Goal: Complete application form

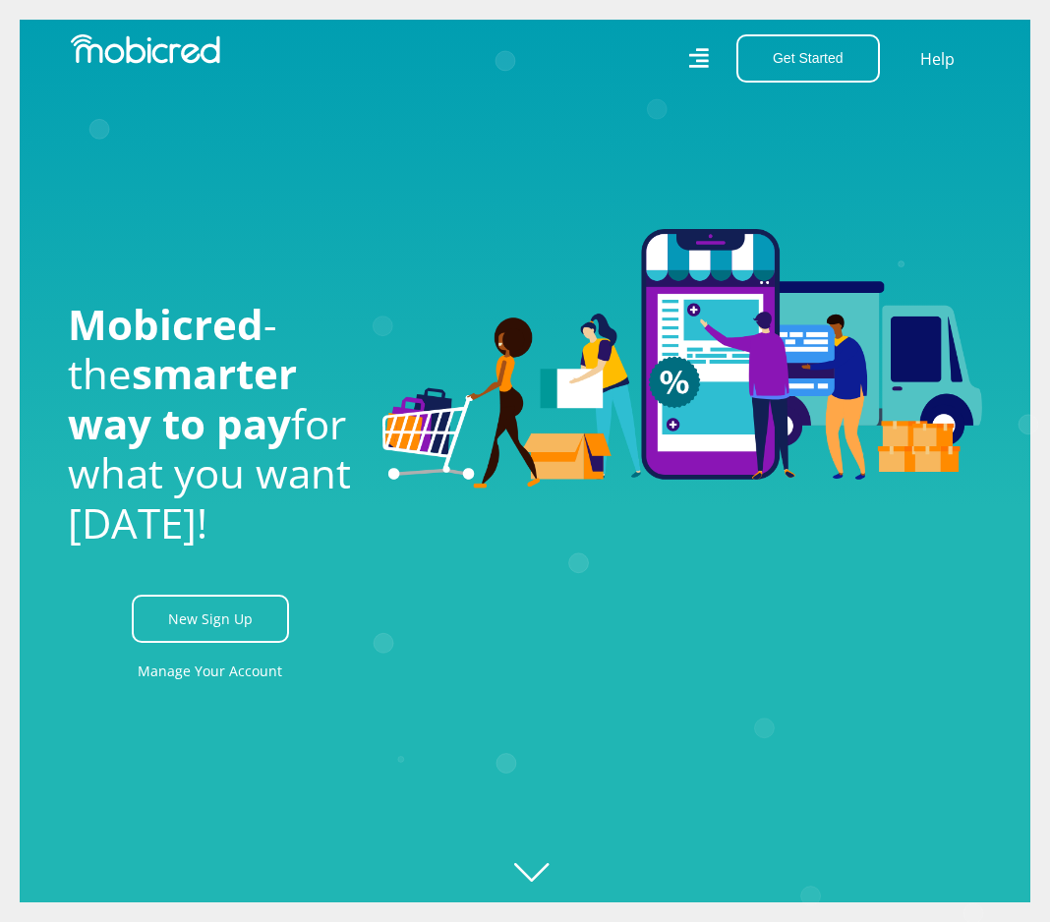
scroll to position [0, 944]
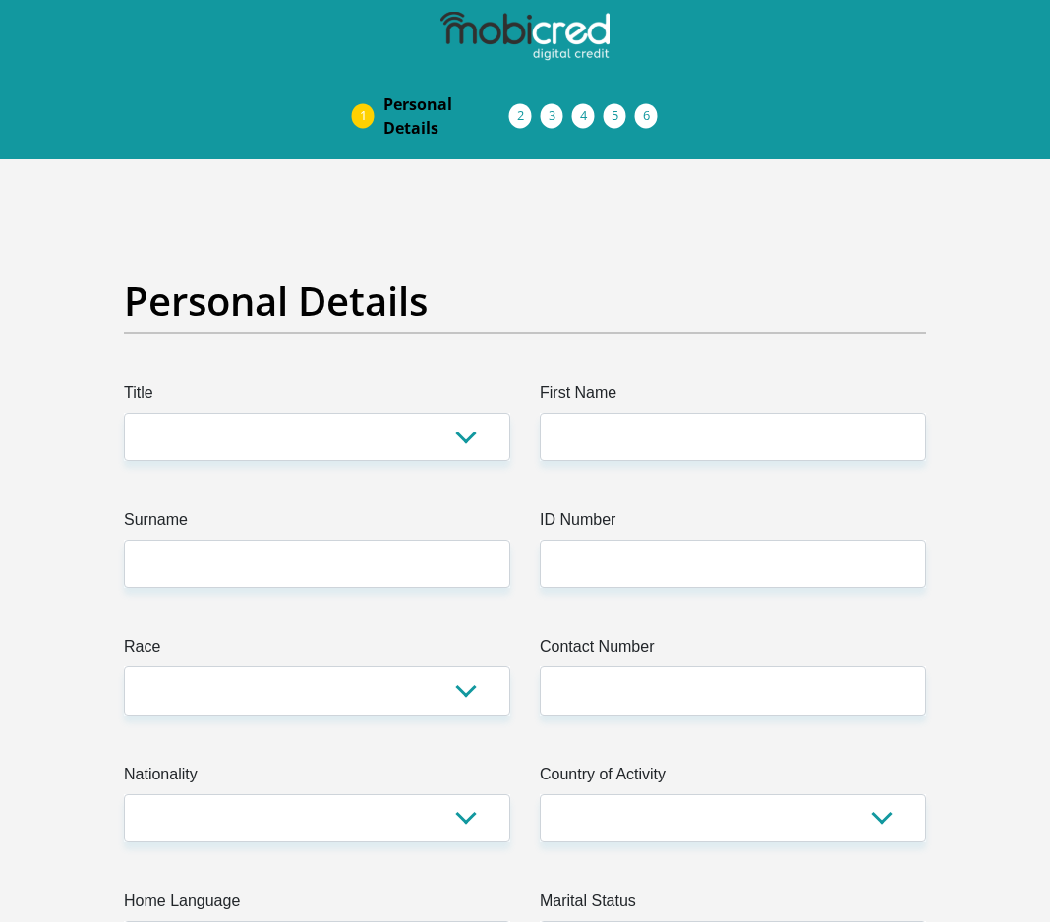
click at [508, 35] on img at bounding box center [524, 36] width 169 height 49
click at [600, 28] on img at bounding box center [524, 36] width 169 height 49
click at [392, 443] on select "Mr Ms Mrs Dr Other" at bounding box center [317, 437] width 386 height 48
select select "Ms"
click at [124, 413] on select "Mr Ms Mrs Dr Other" at bounding box center [317, 437] width 386 height 48
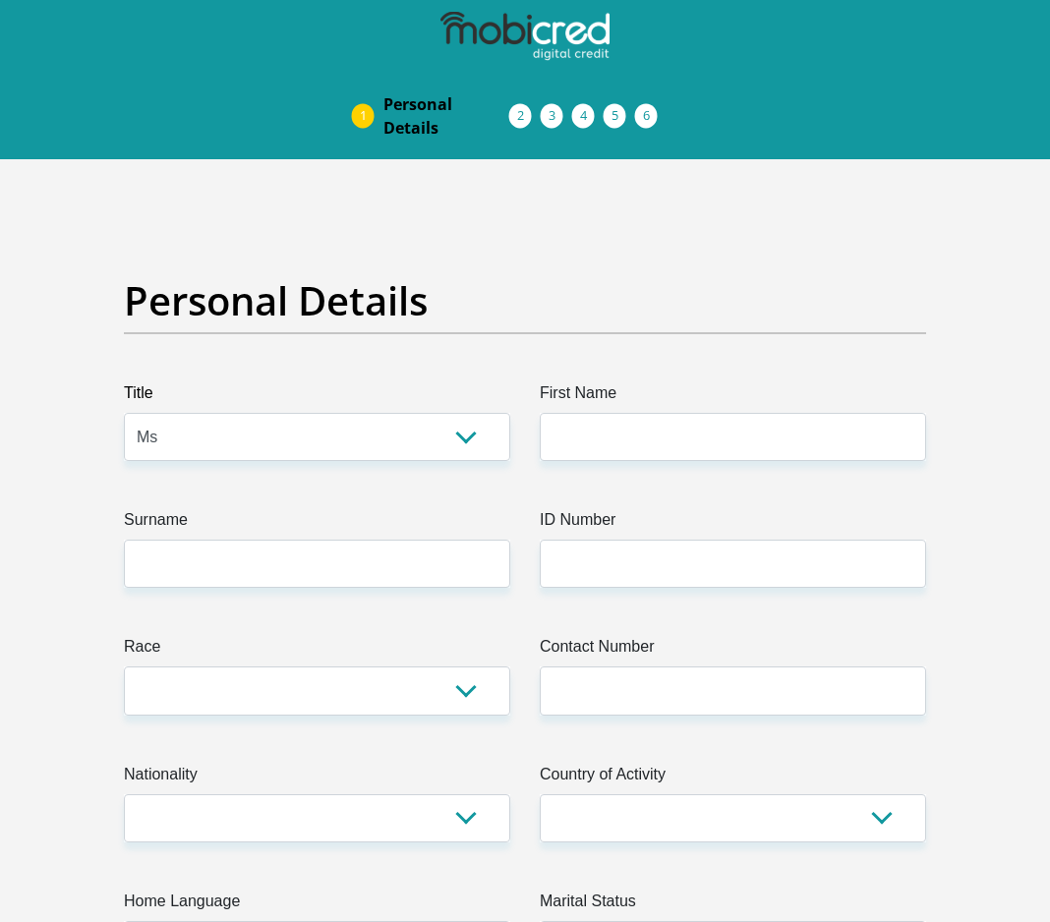
click at [694, 412] on label "First Name" at bounding box center [733, 397] width 386 height 31
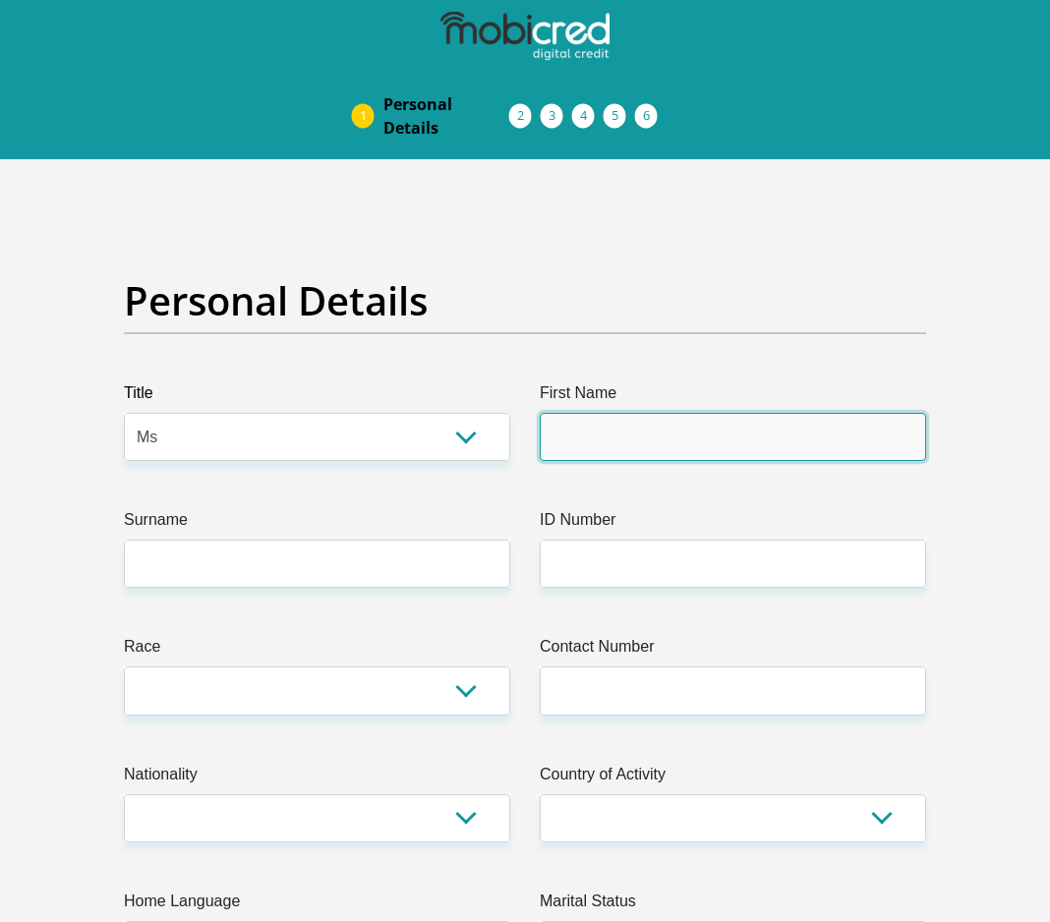
click at [694, 413] on input "First Name" at bounding box center [733, 437] width 386 height 48
type input "Michelle"
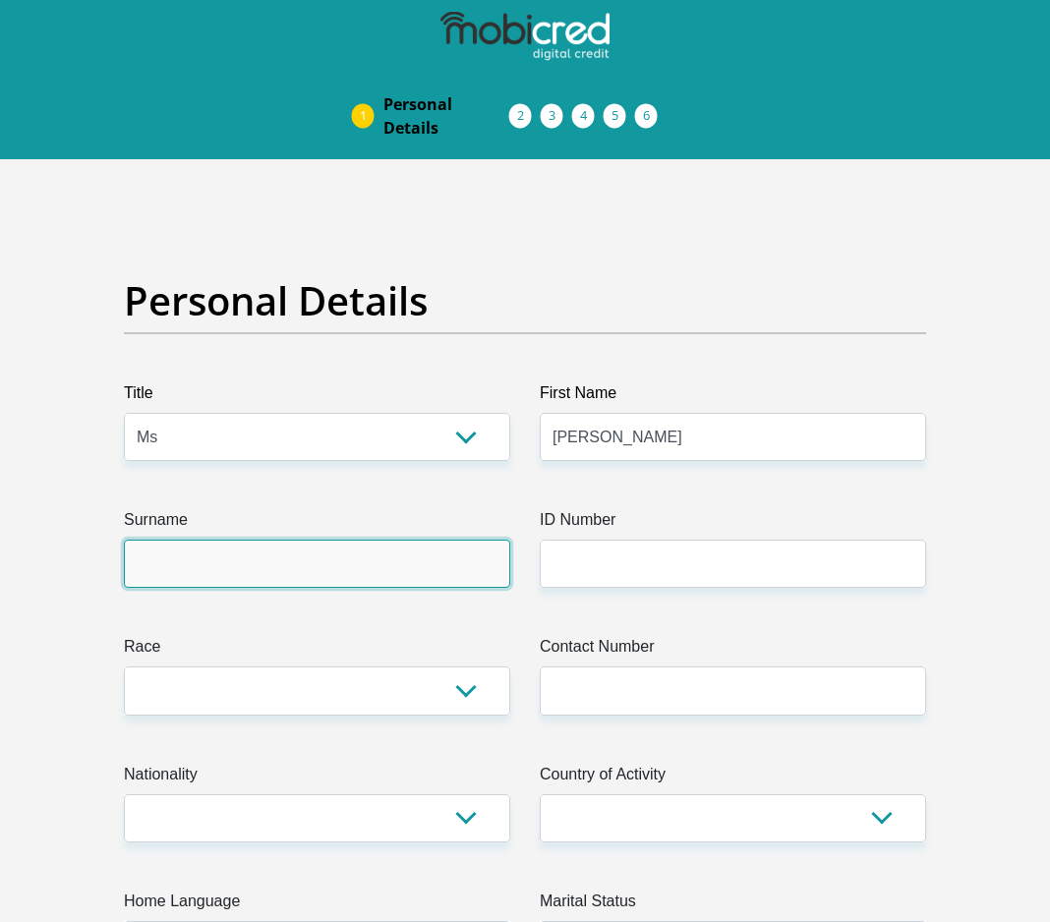
type input "Meyer"
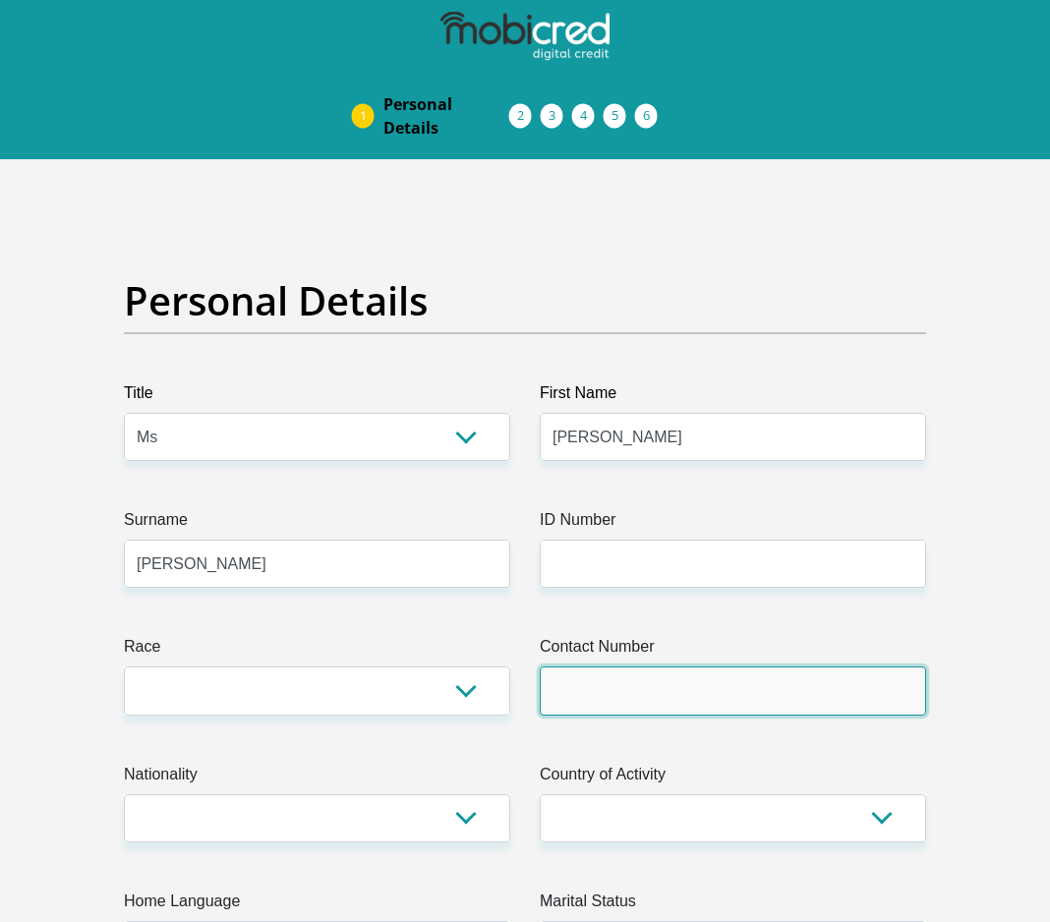
type input "0744940635"
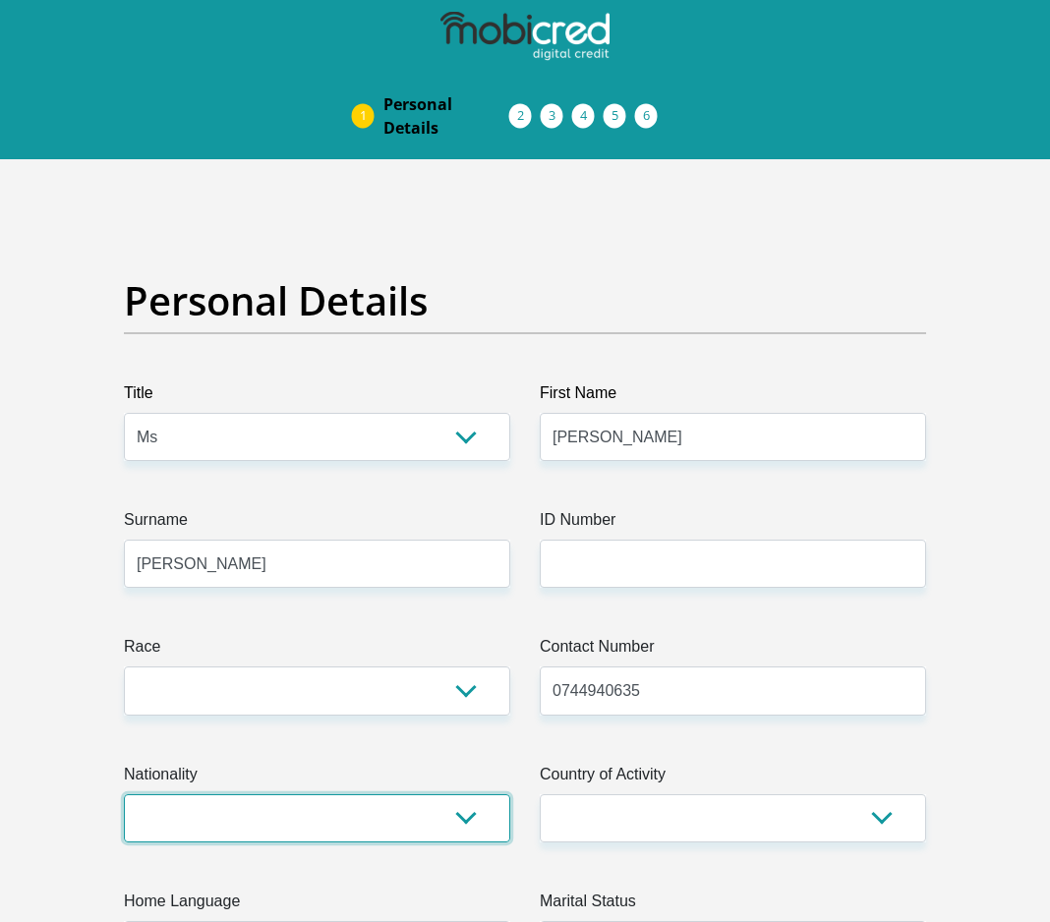
select select "ZAF"
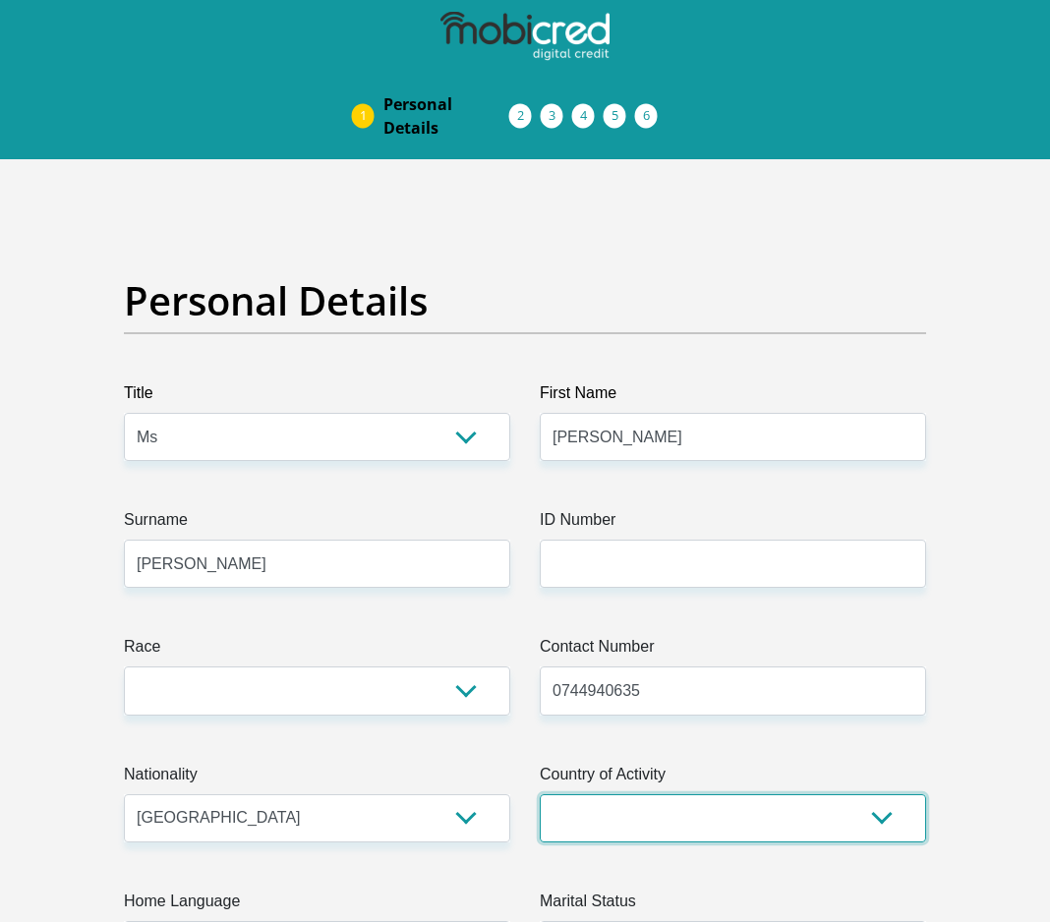
select select "ZAF"
type input "43 Milner Road"
type input "Tamboerskloof"
type input "Cape Town"
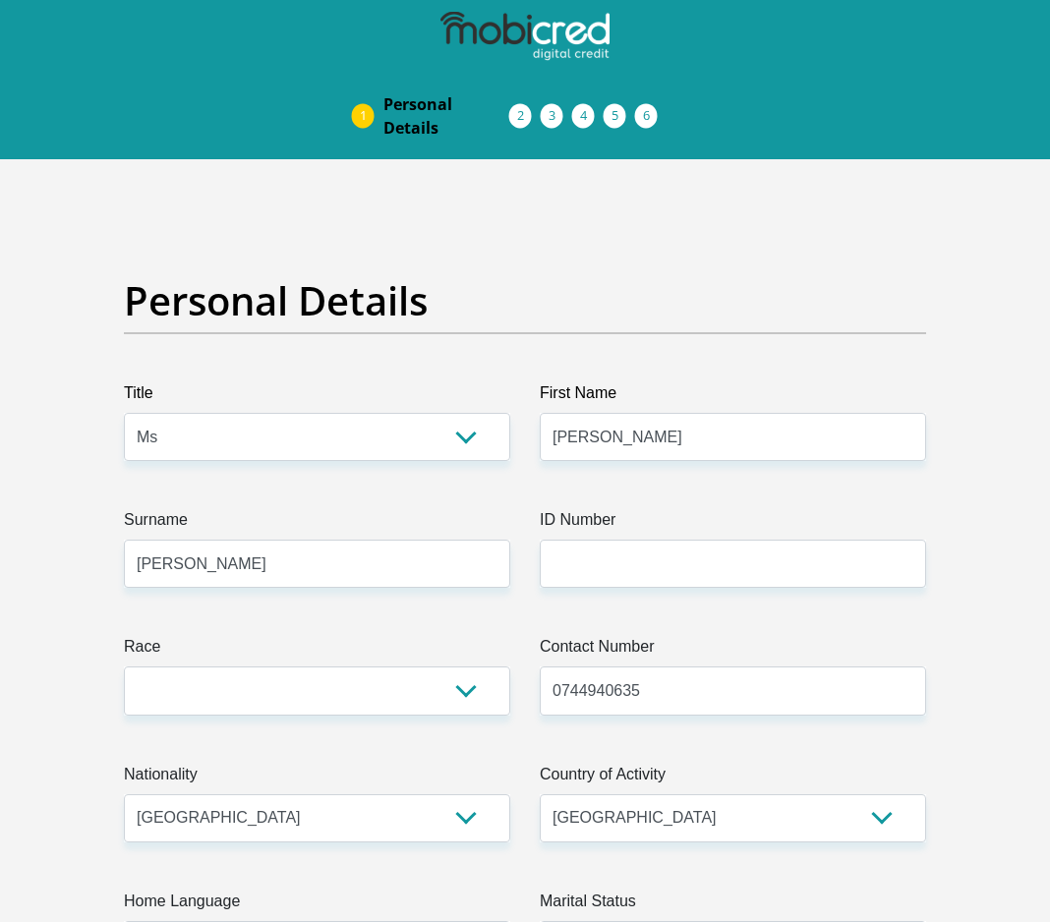
type input "8001"
select select "Western Cape"
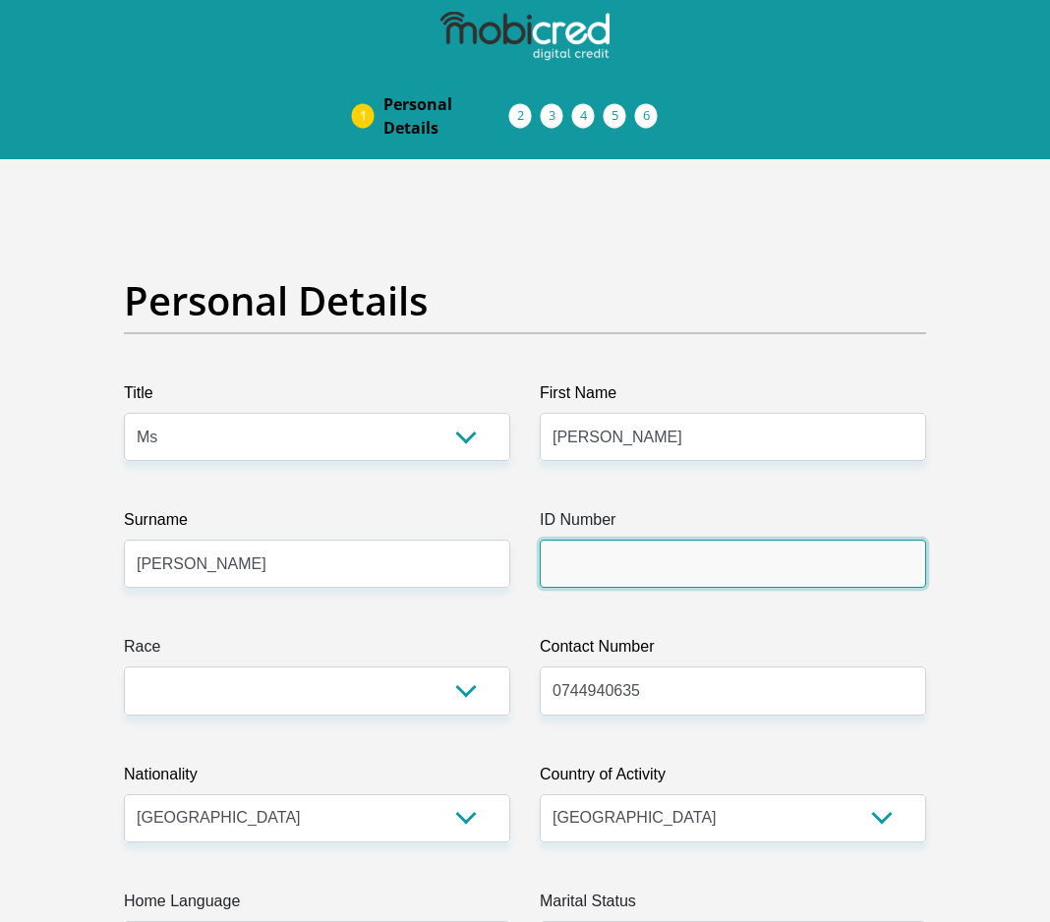
click at [698, 568] on input "ID Number" at bounding box center [733, 564] width 386 height 48
type input "9502020119083"
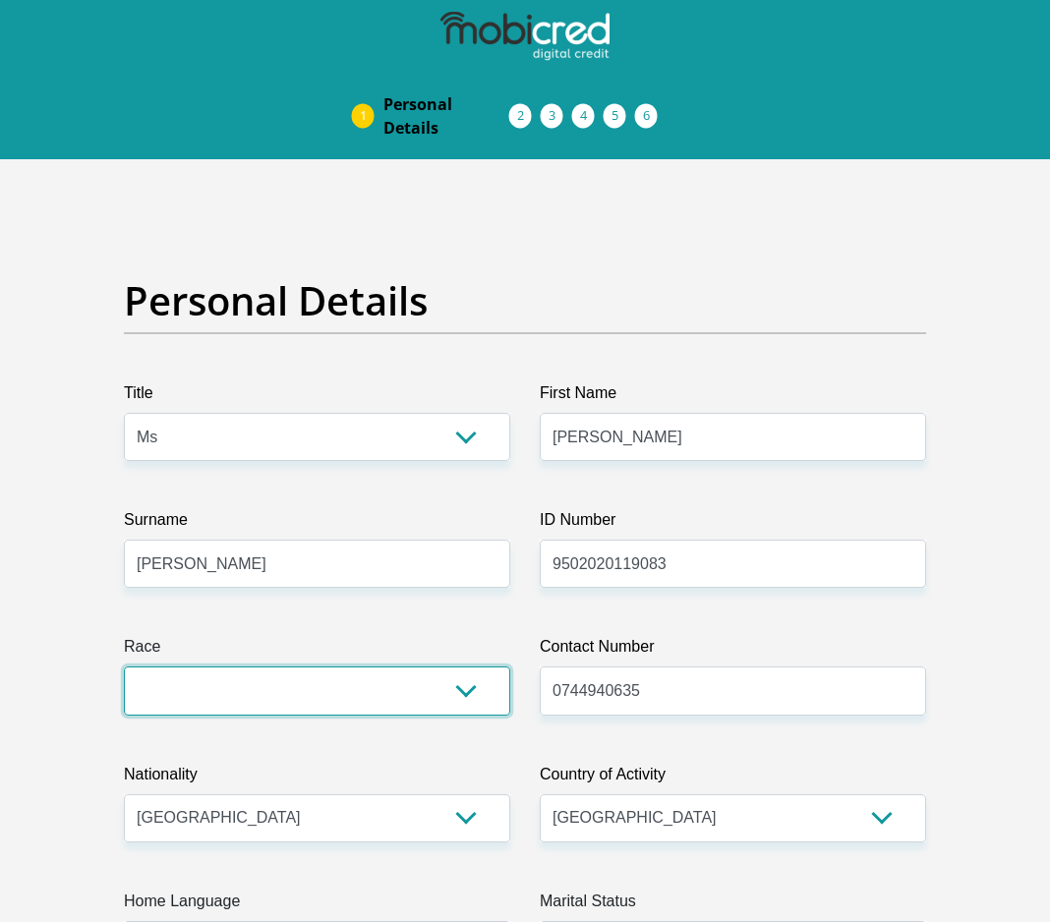
click at [455, 678] on select "Black Coloured Indian White Other" at bounding box center [317, 691] width 386 height 48
select select "4"
click at [124, 667] on select "Black Coloured Indian White Other" at bounding box center [317, 691] width 386 height 48
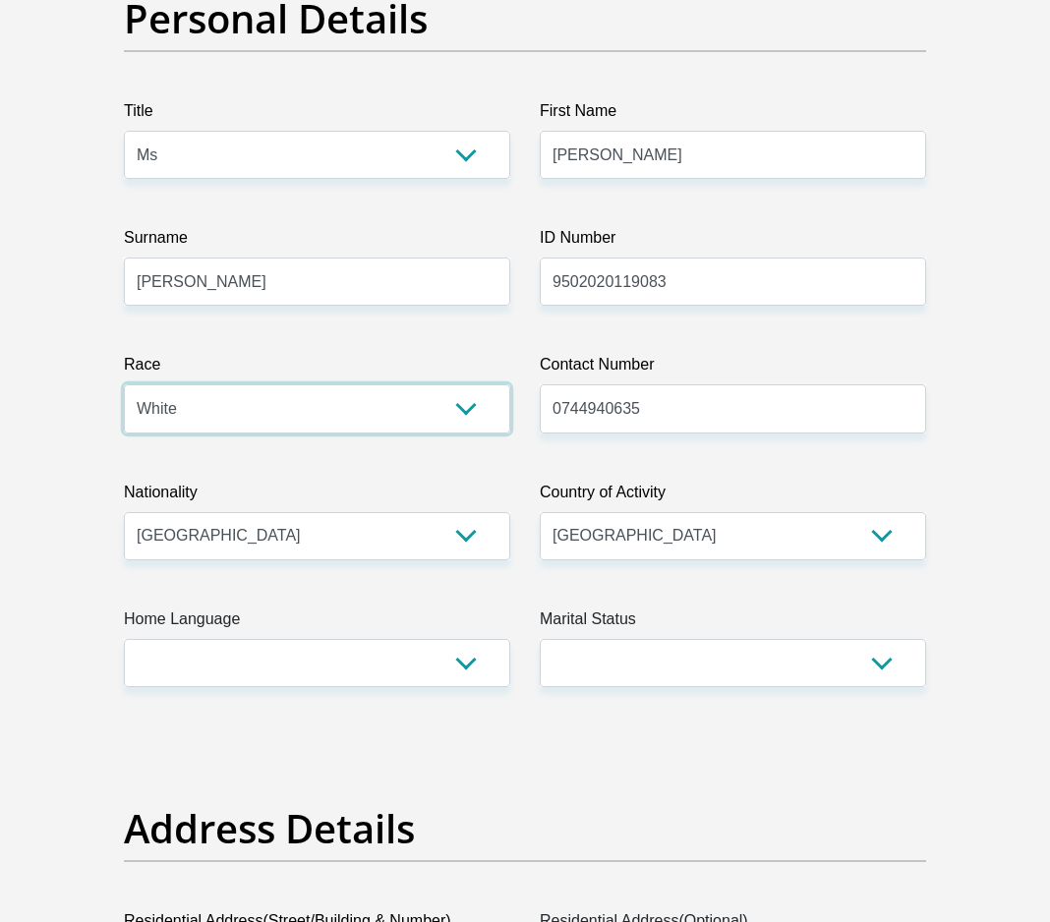
scroll to position [322, 0]
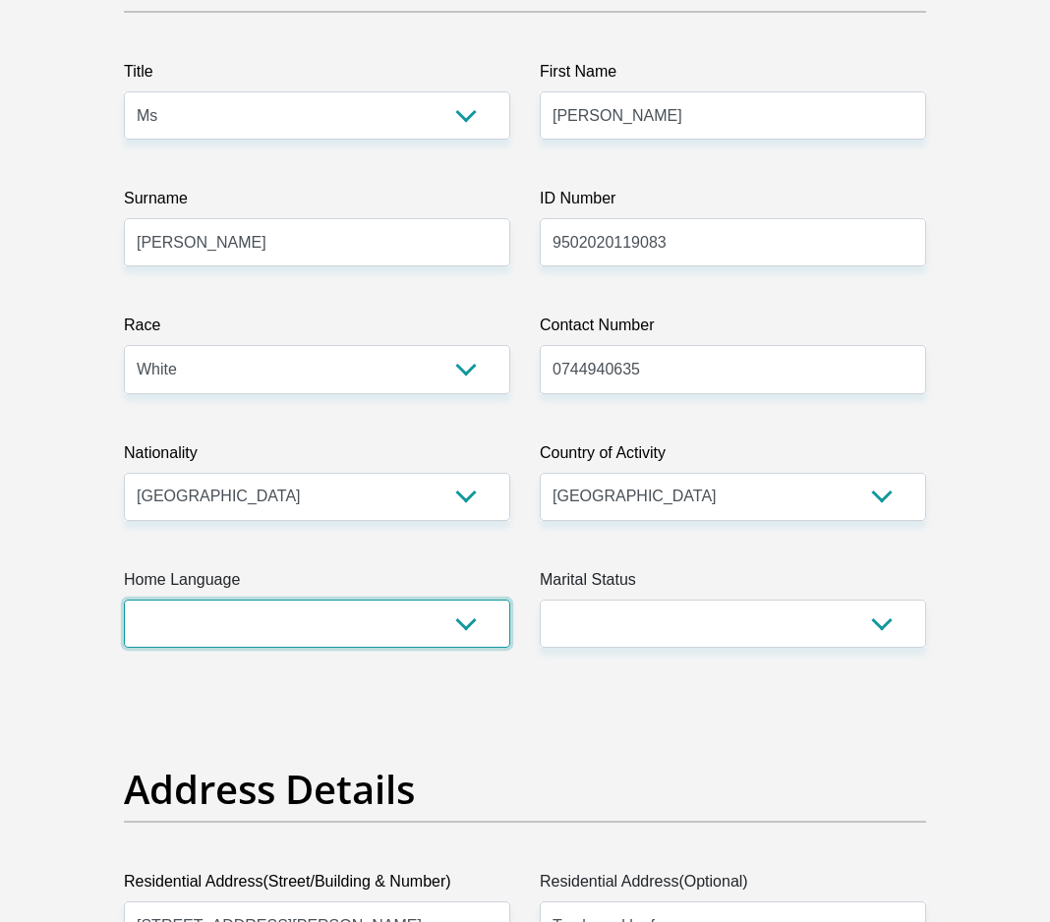
click at [393, 627] on select "Afrikaans English Sepedi South Ndebele Southern Sotho Swati Tsonga Tswana Venda…" at bounding box center [317, 624] width 386 height 48
select select "eng"
click at [124, 600] on select "Afrikaans English Sepedi South Ndebele Southern Sotho Swati Tsonga Tswana Venda…" at bounding box center [317, 624] width 386 height 48
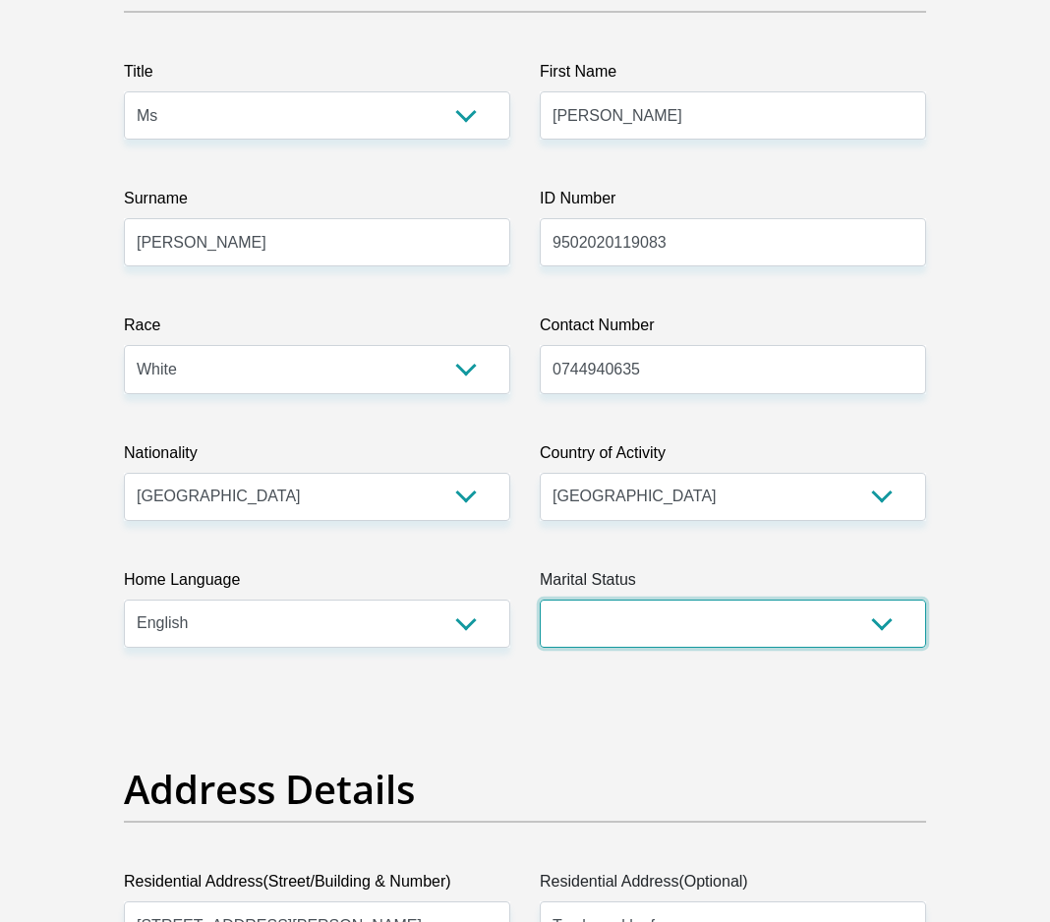
click at [658, 633] on select "Married ANC Single Divorced Widowed Married COP or Customary Law" at bounding box center [733, 624] width 386 height 48
select select "2"
click at [540, 600] on select "Married ANC Single Divorced Widowed Married COP or Customary Law" at bounding box center [733, 624] width 386 height 48
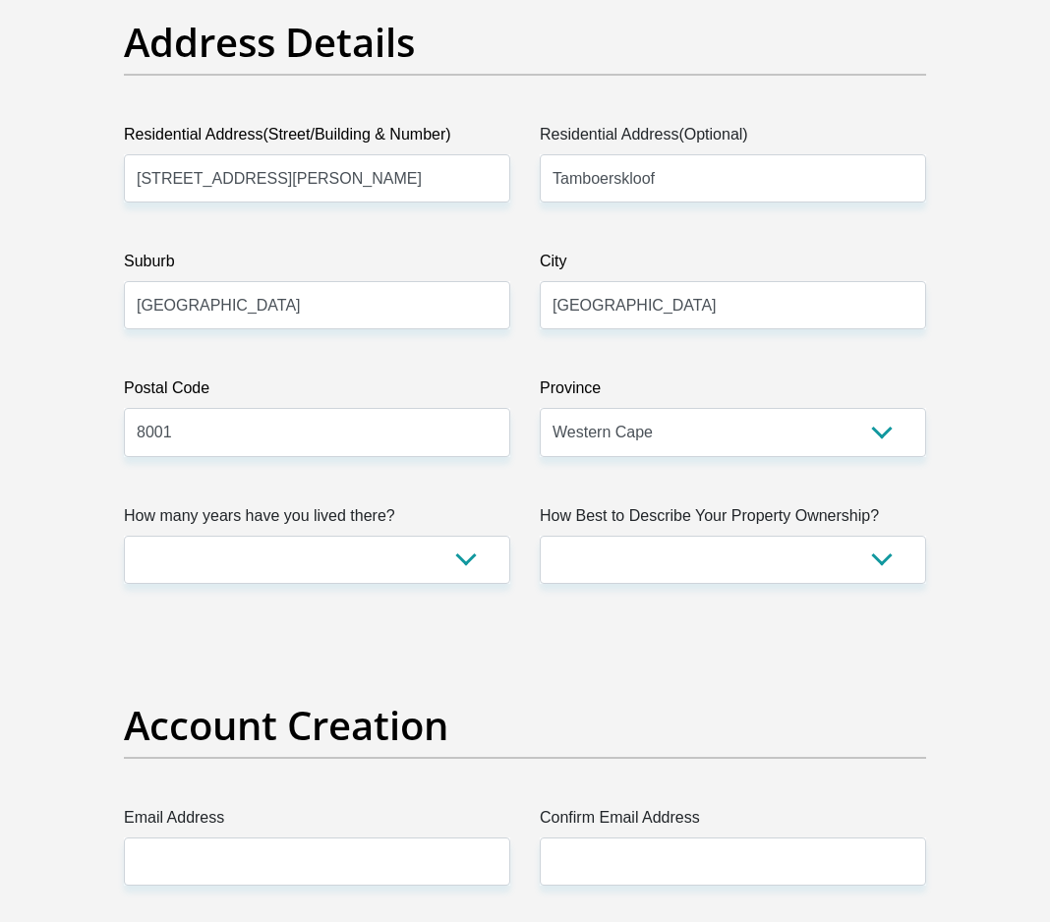
scroll to position [1073, 0]
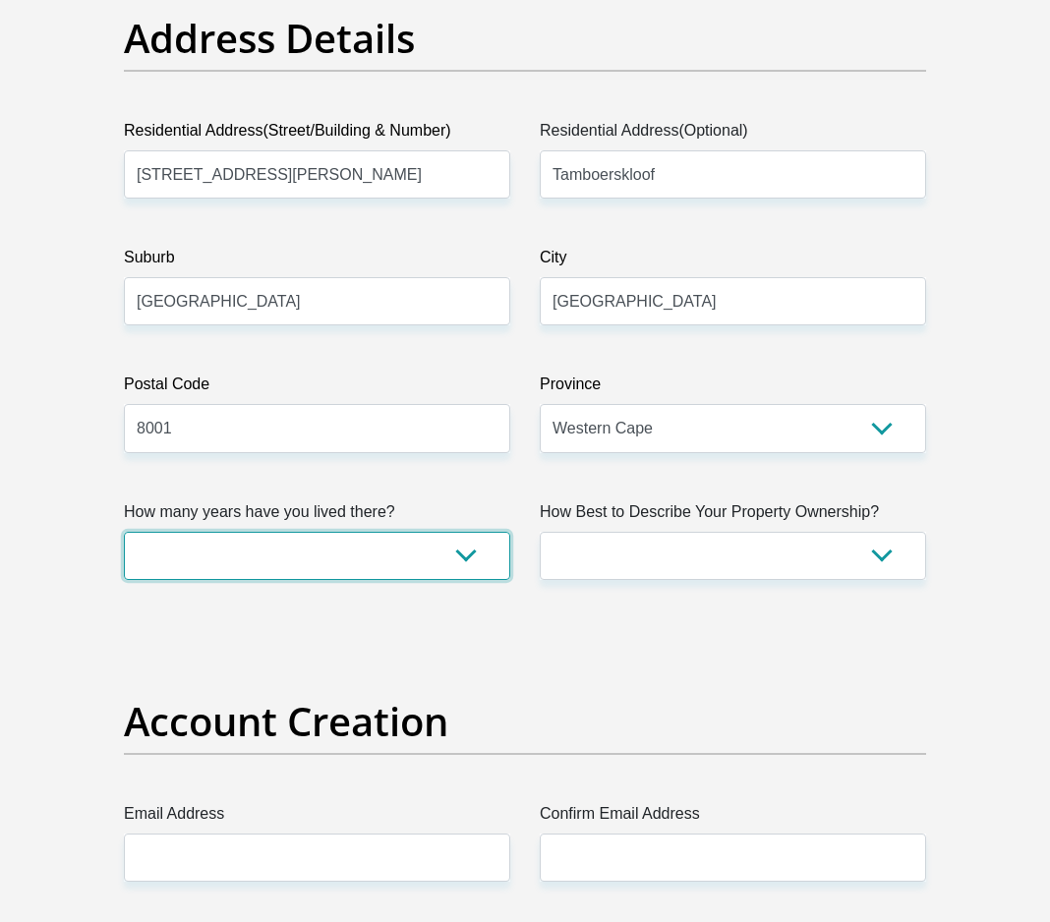
click at [402, 556] on select "less than 1 year 1-3 years 3-5 years 5+ years" at bounding box center [317, 556] width 386 height 48
select select "4"
click at [124, 532] on select "less than 1 year 1-3 years 3-5 years 5+ years" at bounding box center [317, 556] width 386 height 48
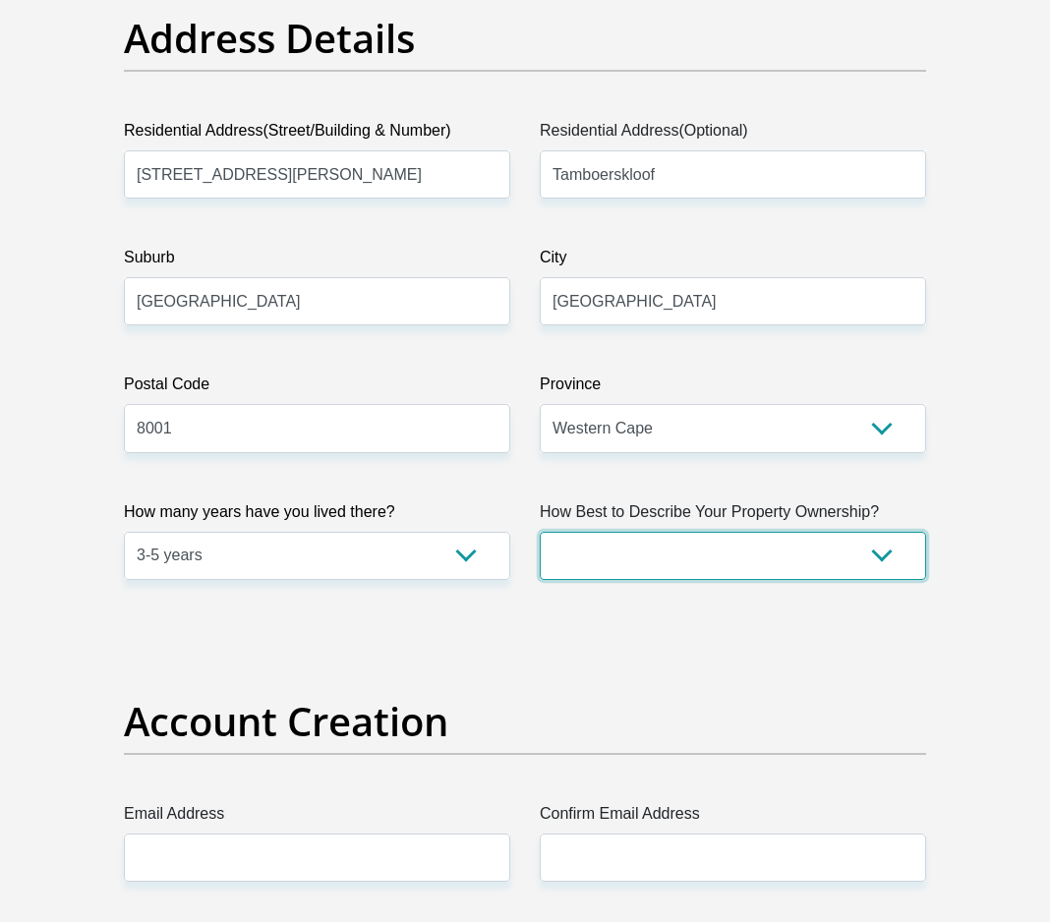
click at [837, 558] on select "Owned Rented Family Owned Company Dwelling" at bounding box center [733, 556] width 386 height 48
select select "parents"
click at [540, 532] on select "Owned Rented Family Owned Company Dwelling" at bounding box center [733, 556] width 386 height 48
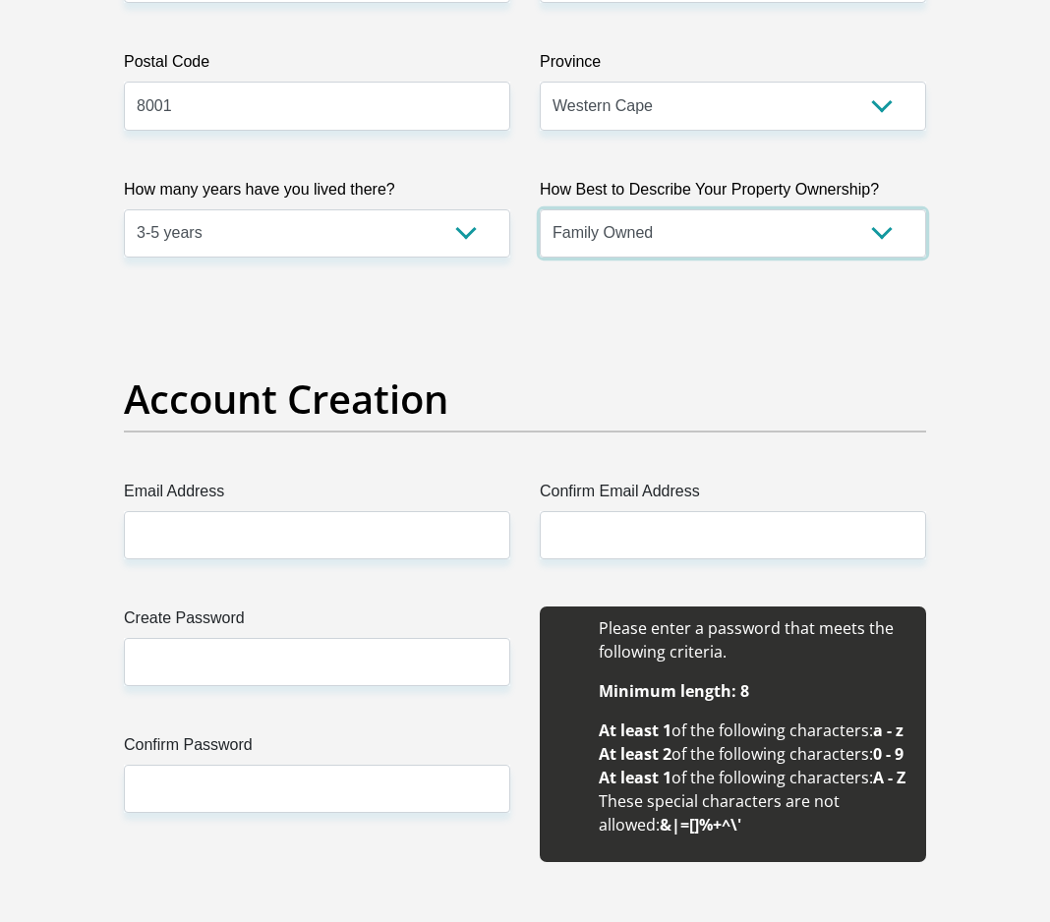
scroll to position [1398, 0]
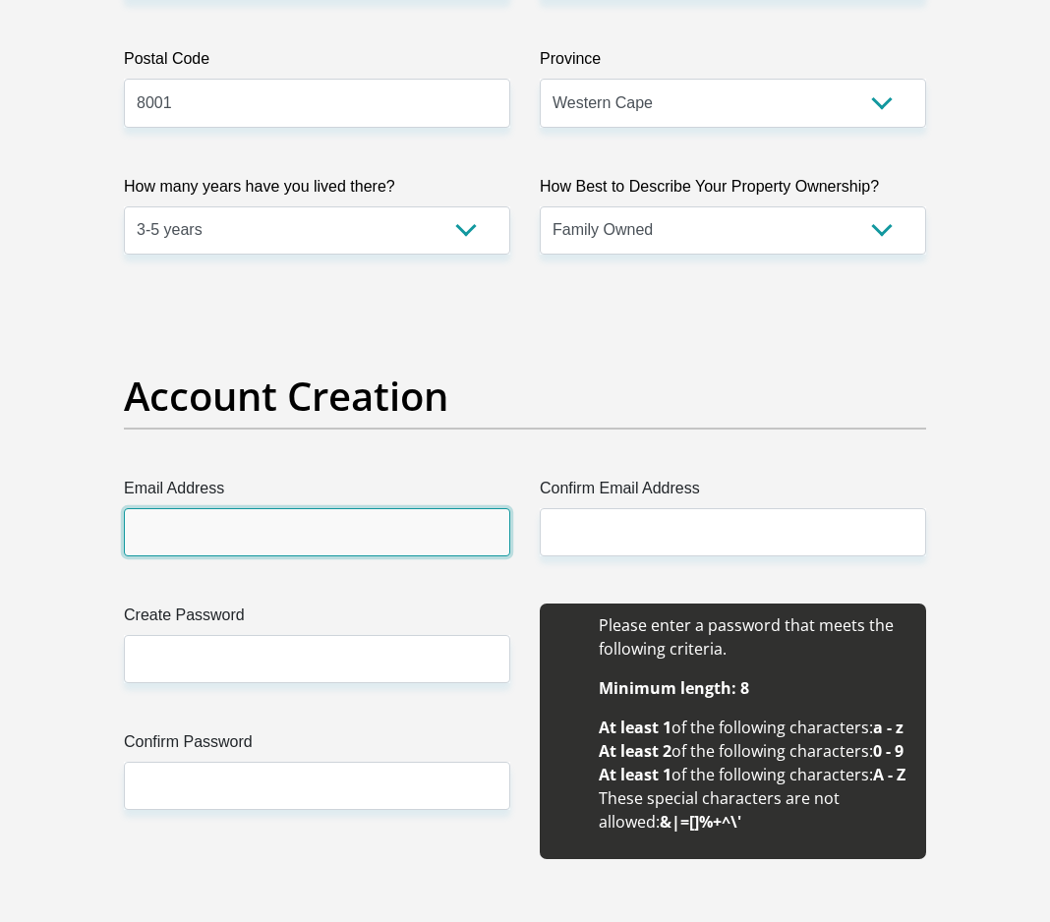
click at [323, 520] on input "Email Address" at bounding box center [317, 532] width 386 height 48
type input "mmieshh@gmail.com"
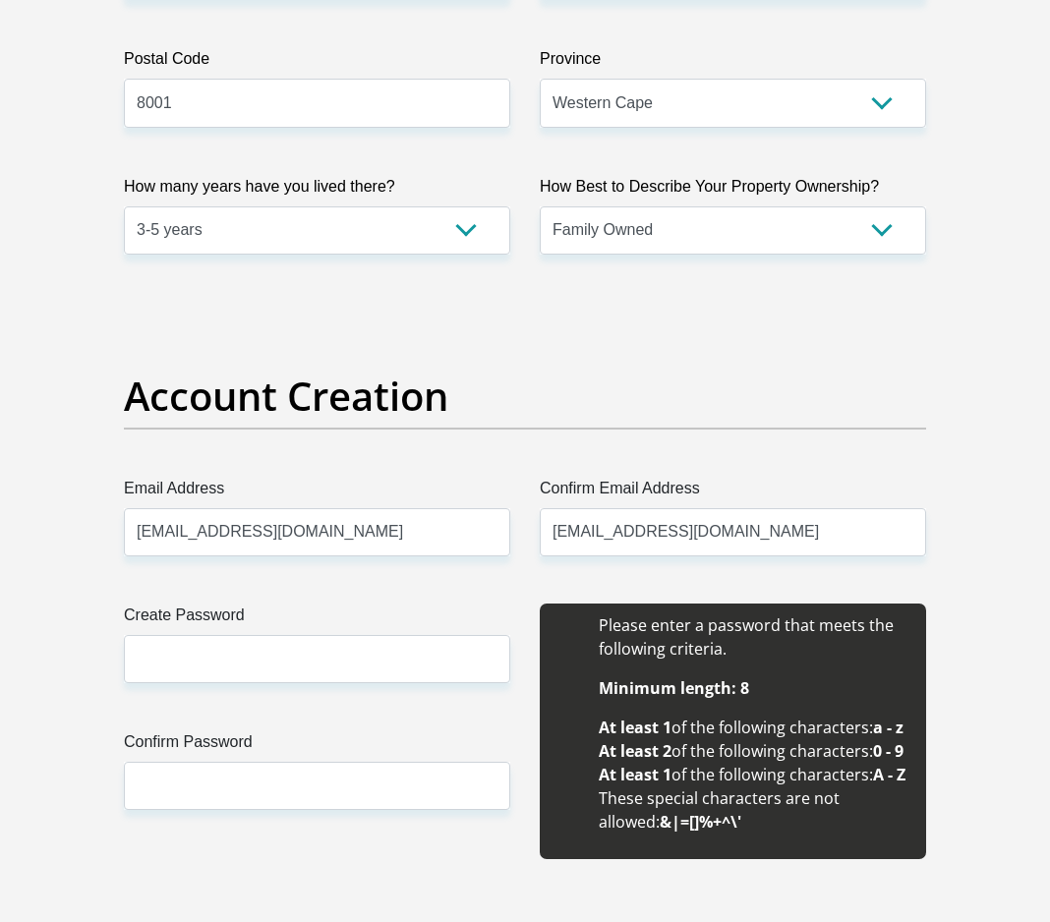
type input "Michelle"
type input "Meyer"
type input "0744940635"
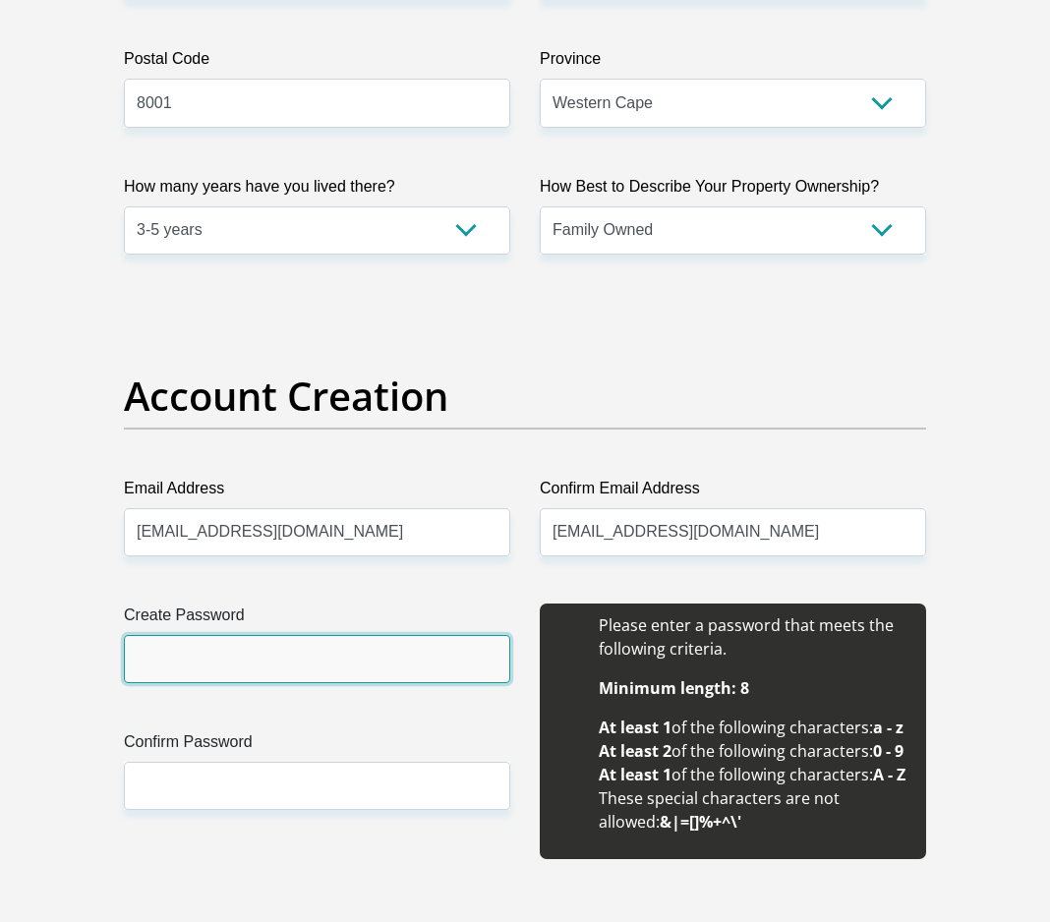
click at [353, 656] on input "Create Password" at bounding box center [317, 659] width 386 height 48
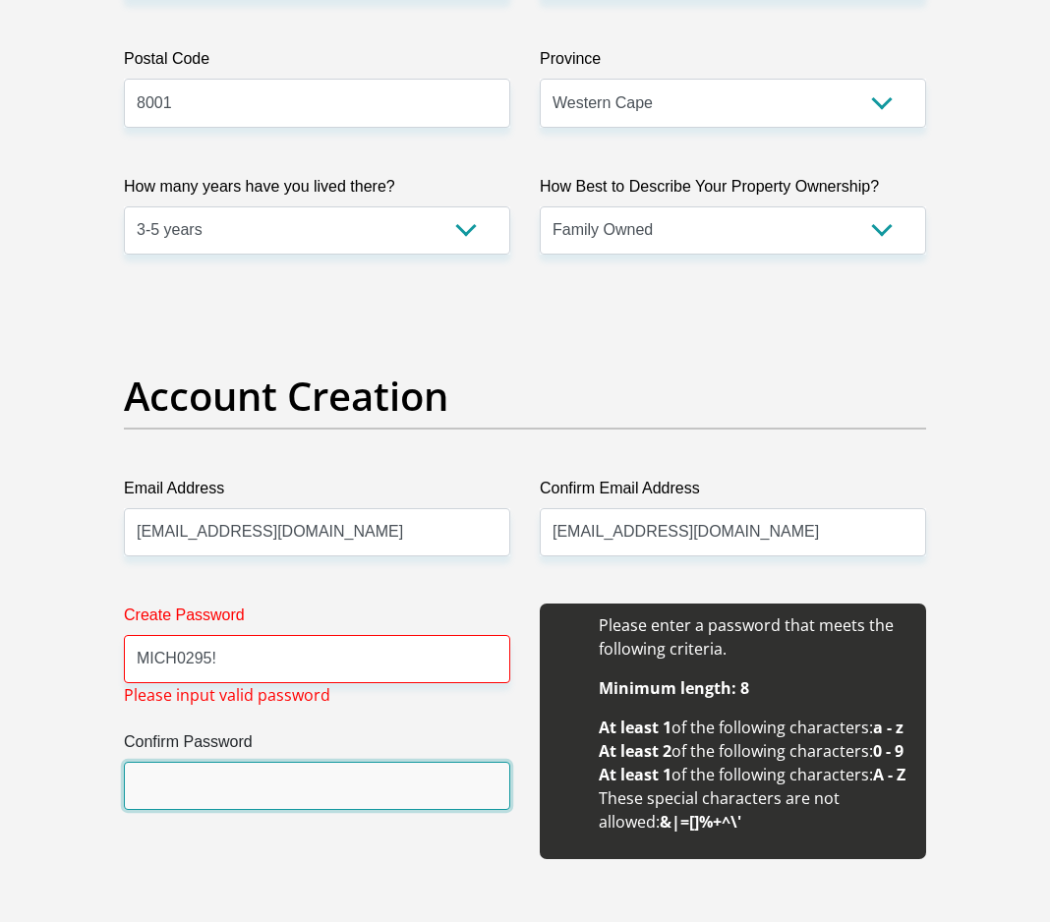
click at [383, 784] on input "Confirm Password" at bounding box center [317, 786] width 386 height 48
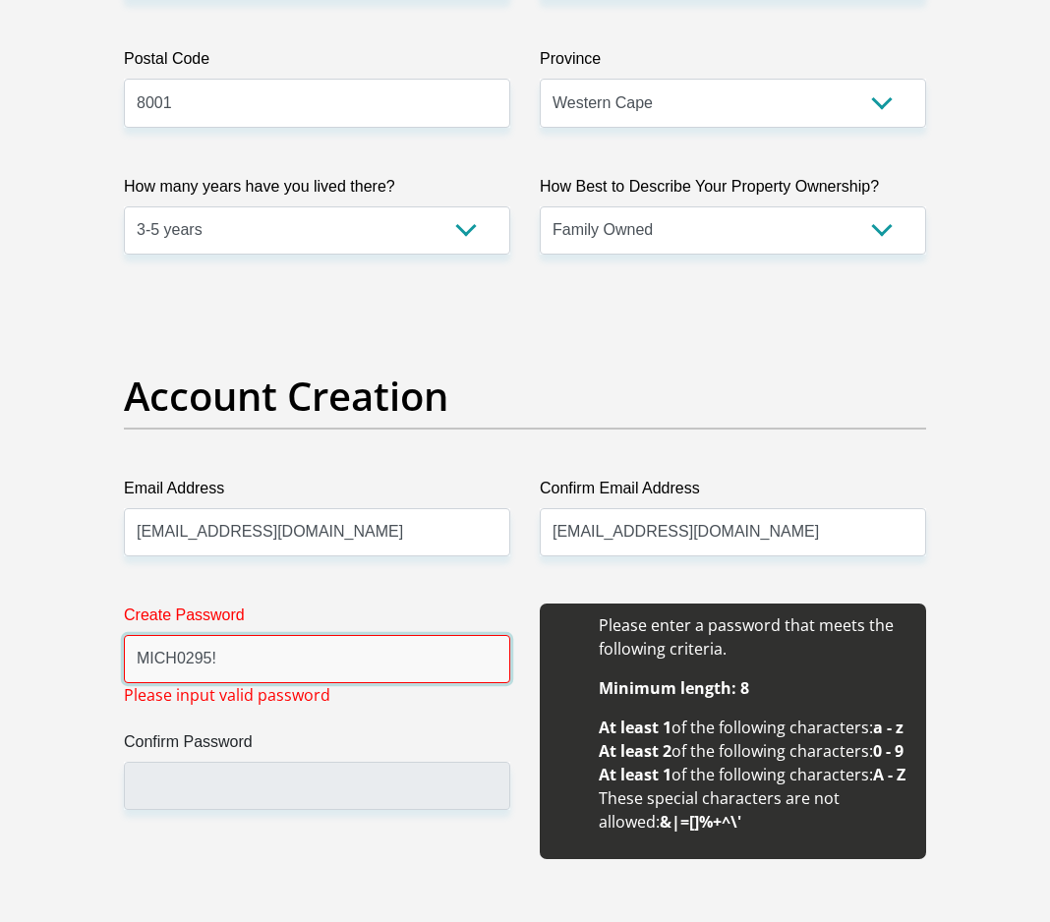
click at [264, 656] on input "MICH0295!" at bounding box center [317, 659] width 386 height 48
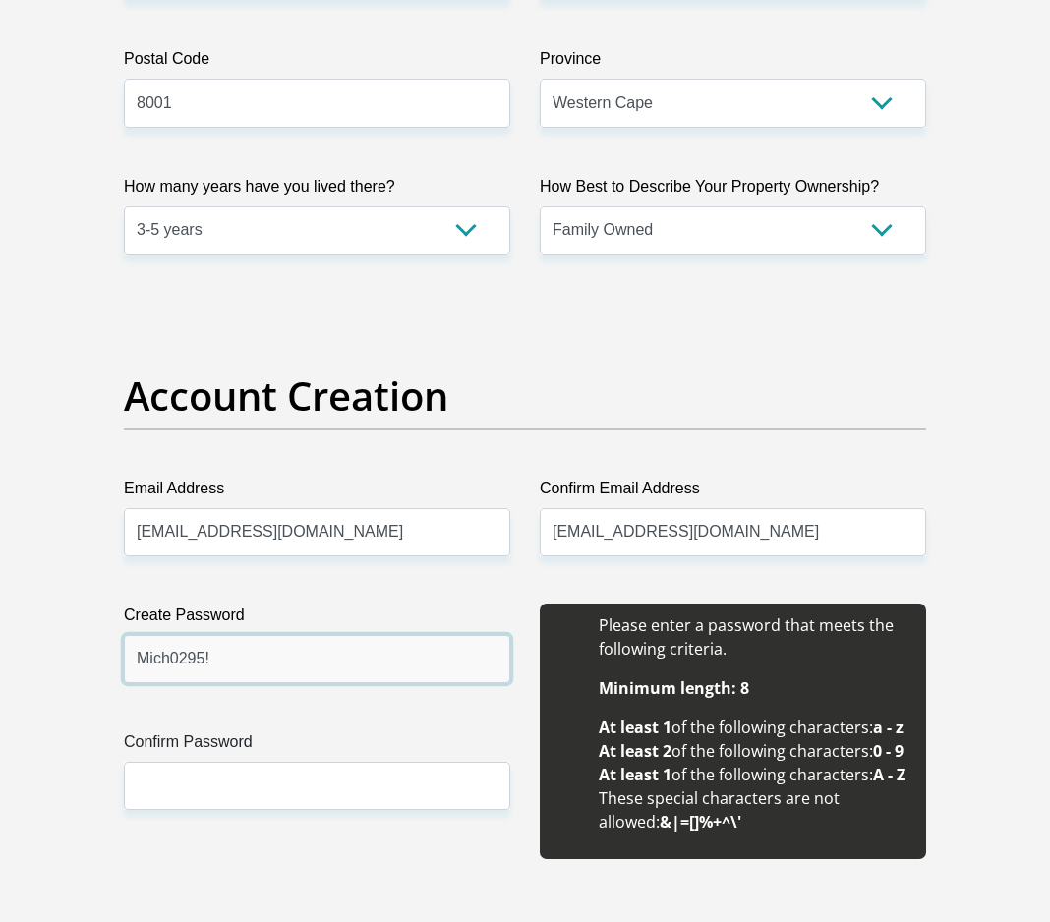
type input "Mich0295!"
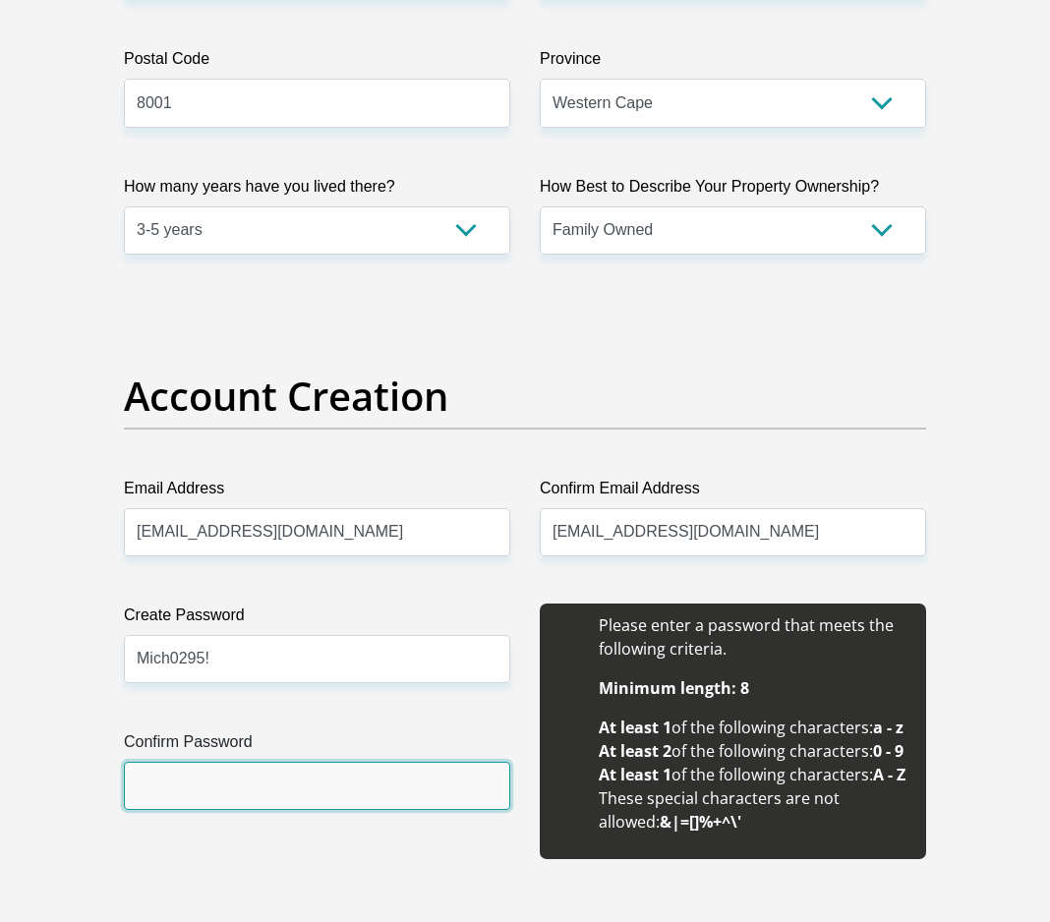
click at [228, 781] on input "Confirm Password" at bounding box center [317, 786] width 386 height 48
paste input "Mich0295!"
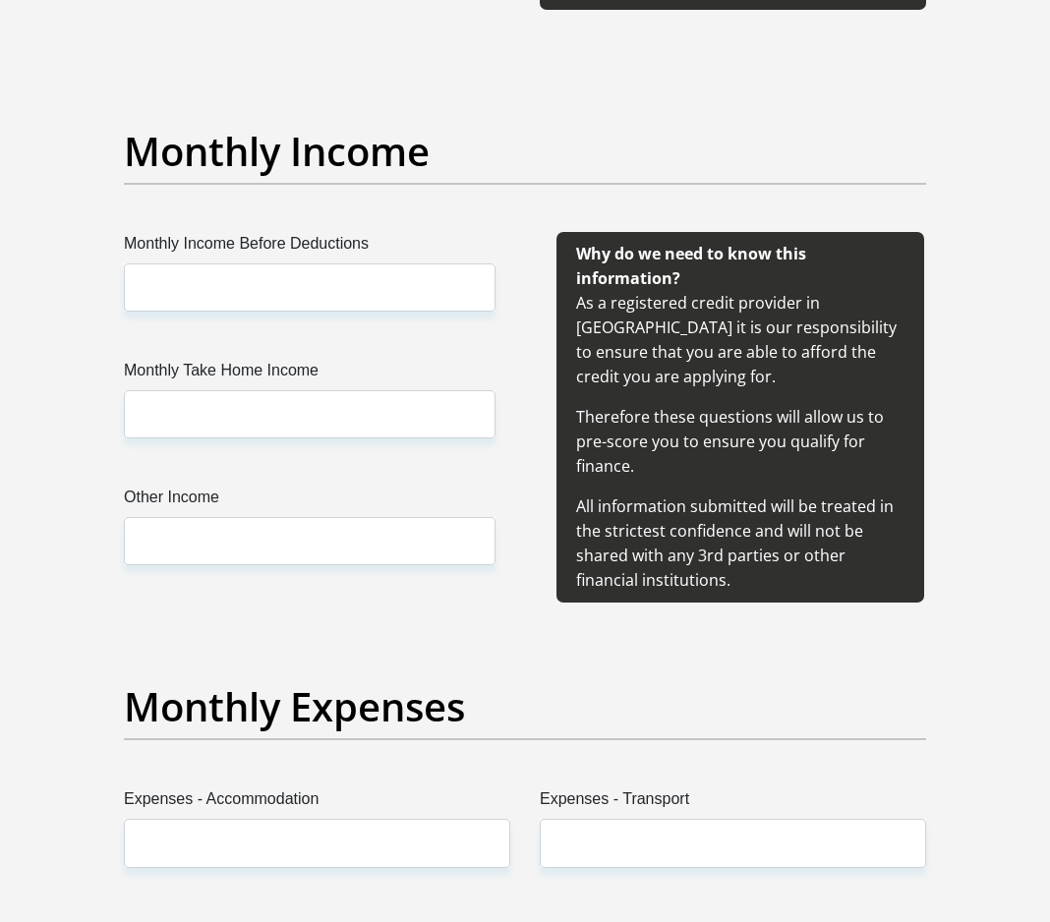
scroll to position [2377, 0]
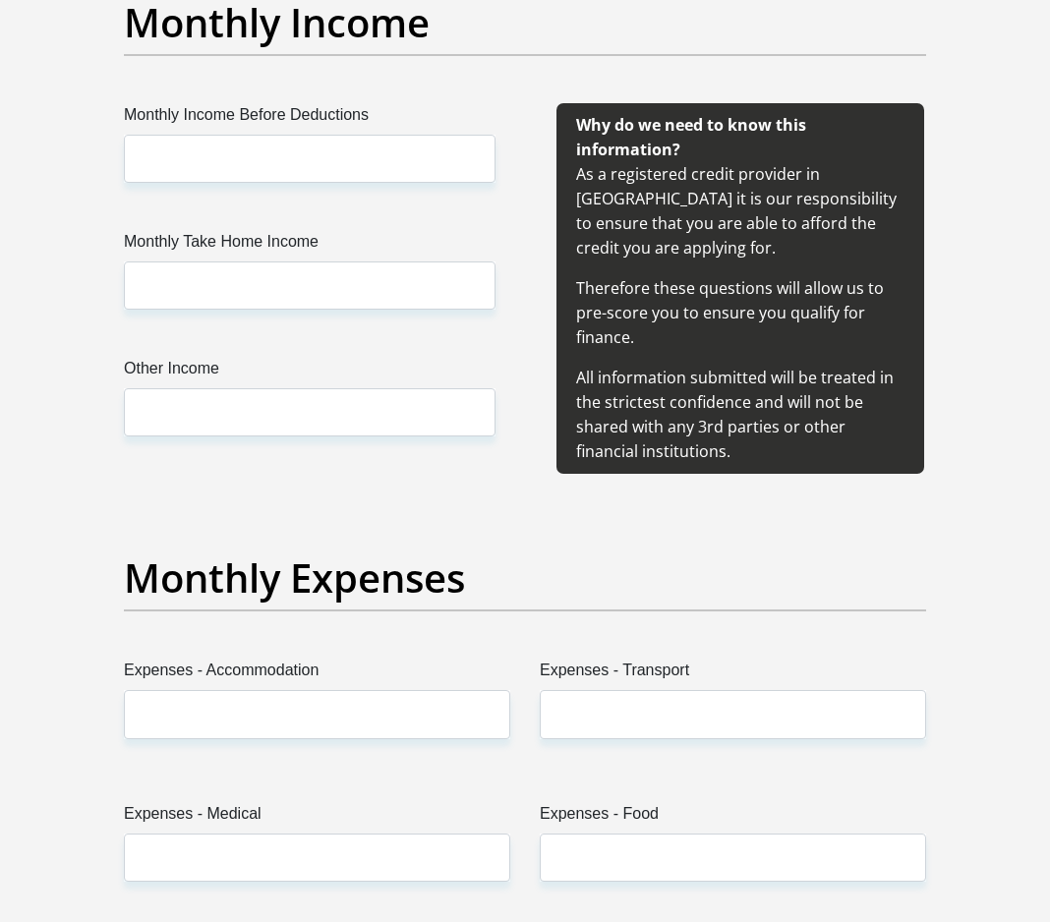
type input "Mich0295!"
click at [309, 183] on input "Monthly Income Before Deductions" at bounding box center [310, 159] width 372 height 48
paste input "28932.25."
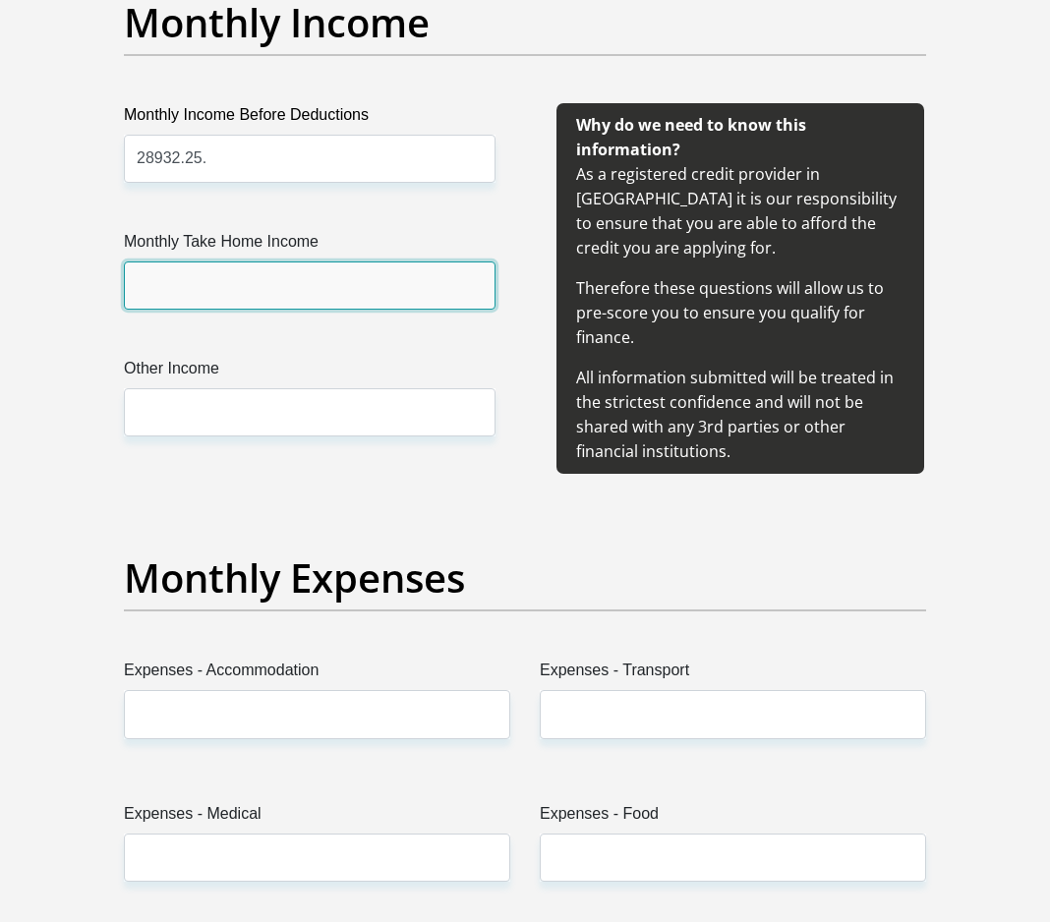
click at [302, 310] on input "Monthly Take Home Income" at bounding box center [310, 286] width 372 height 48
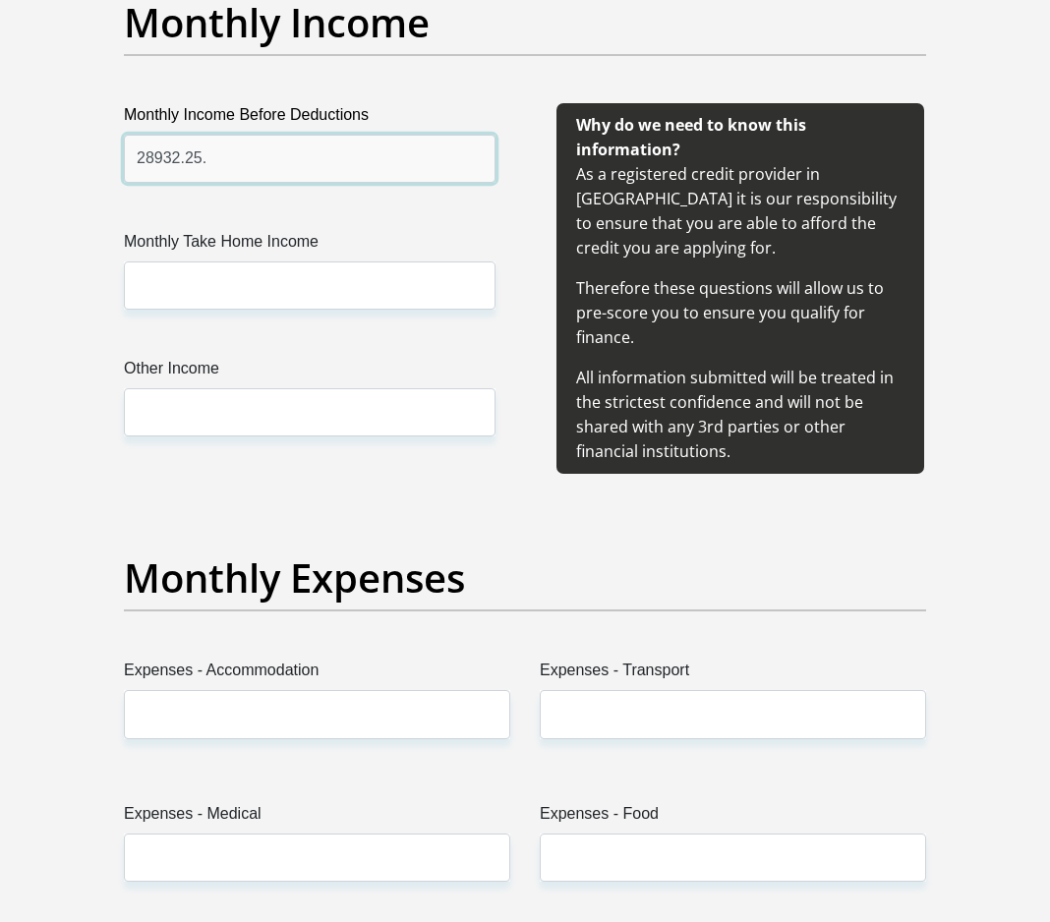
click at [346, 183] on input "28932.25." at bounding box center [310, 159] width 372 height 48
paste input "45829.70"
type input "28932.2545829.70"
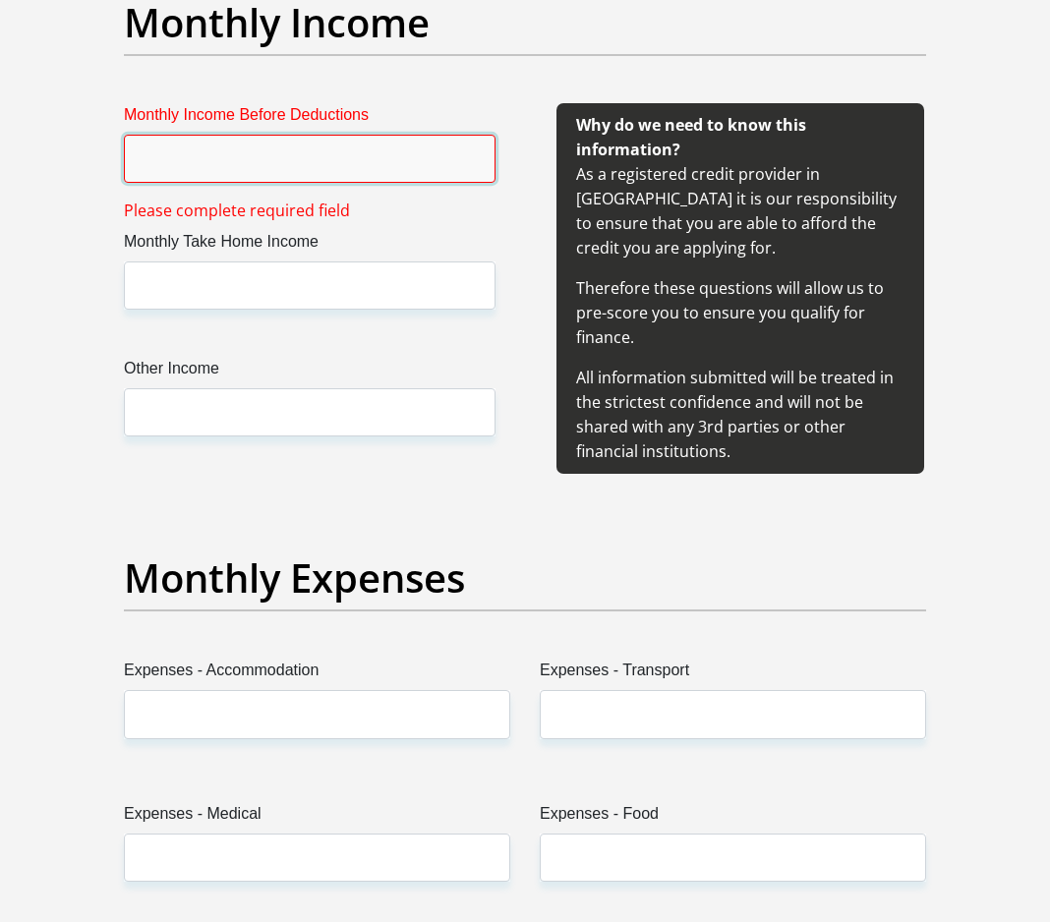
paste input "45829.70"
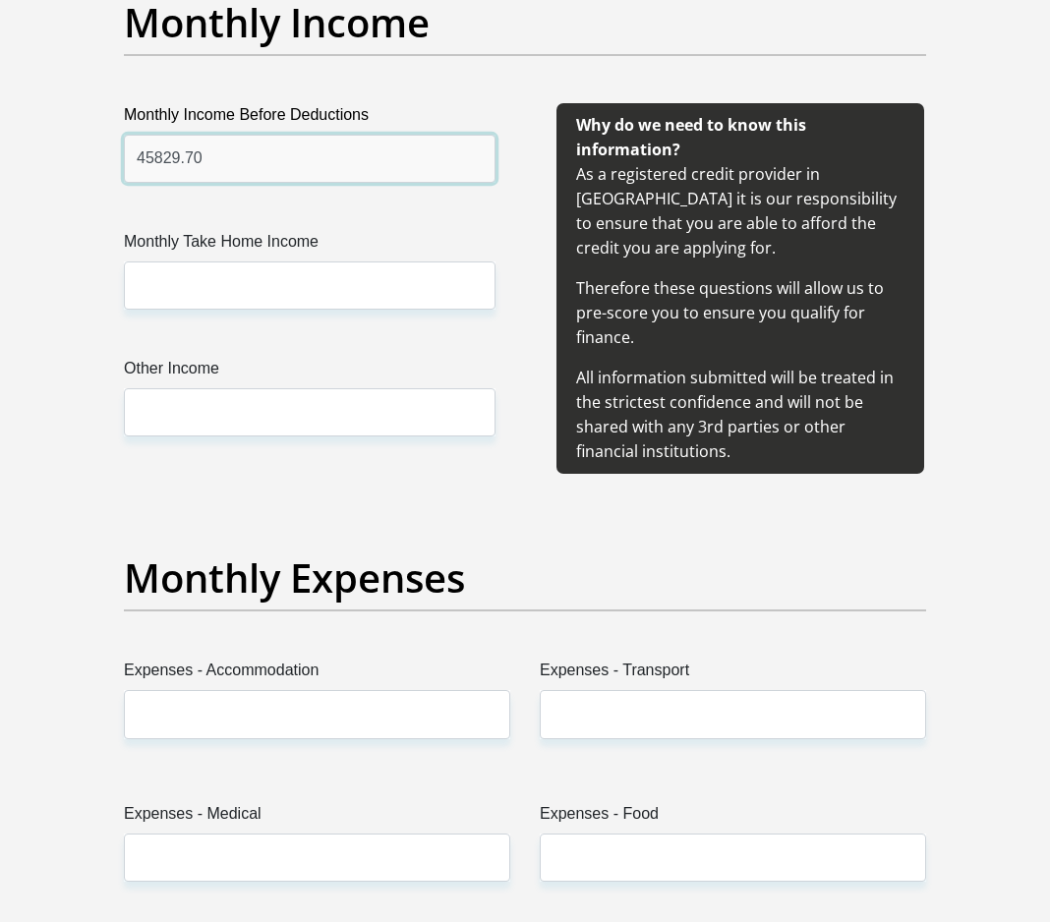
type input "45829.70"
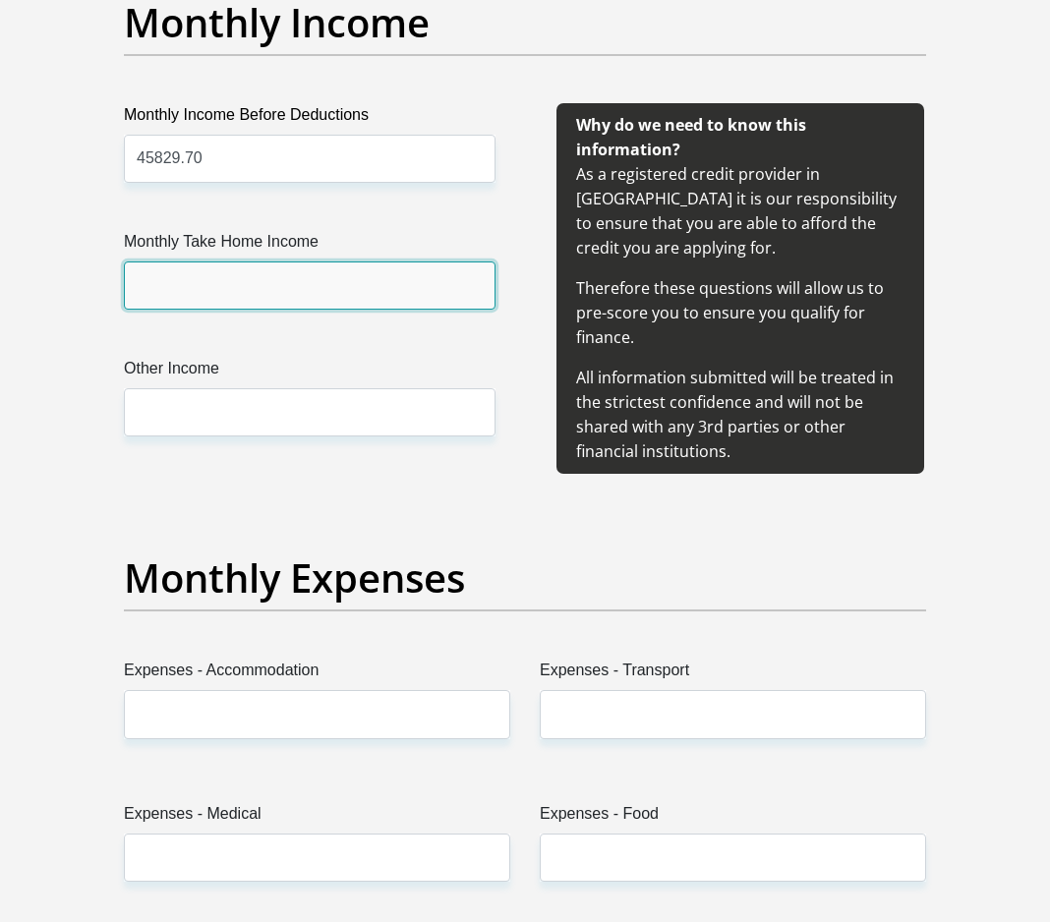
click at [164, 310] on input "Monthly Take Home Income" at bounding box center [310, 286] width 372 height 48
paste input "28932.25"
type input "28932.25"
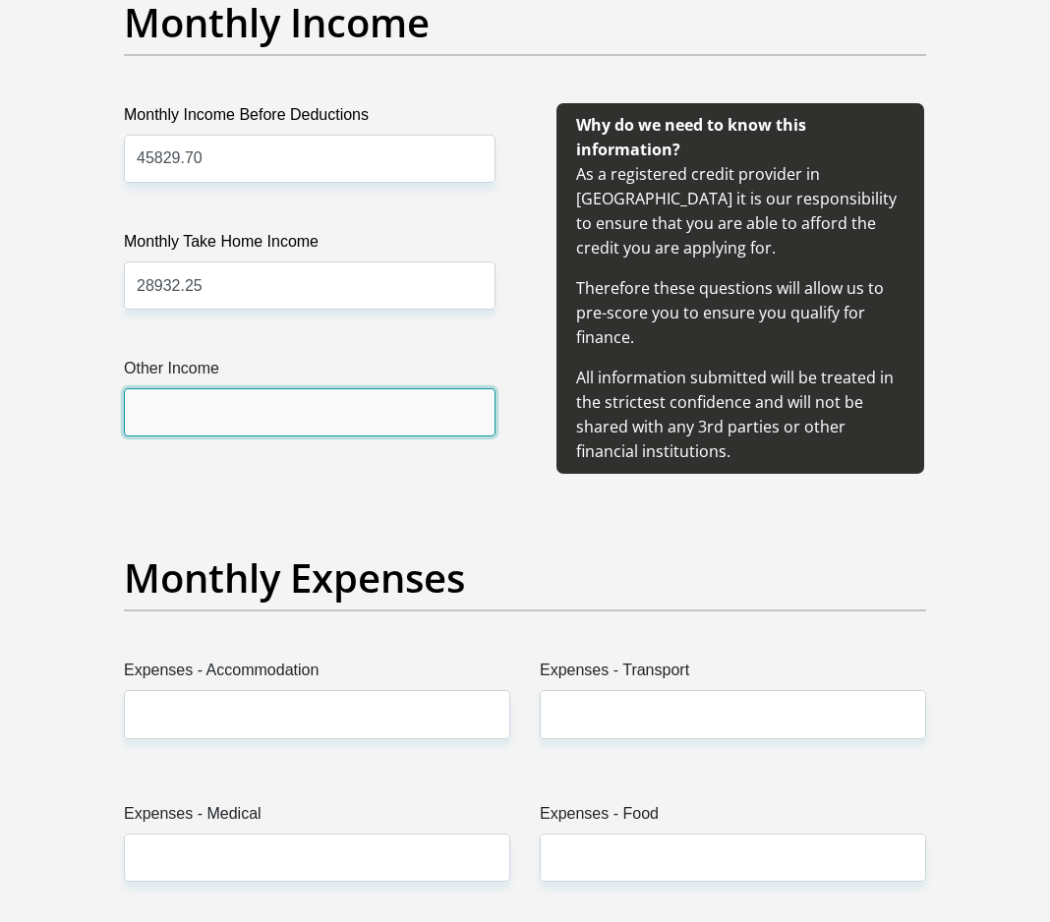
click at [353, 437] on input "Other Income" at bounding box center [310, 412] width 372 height 48
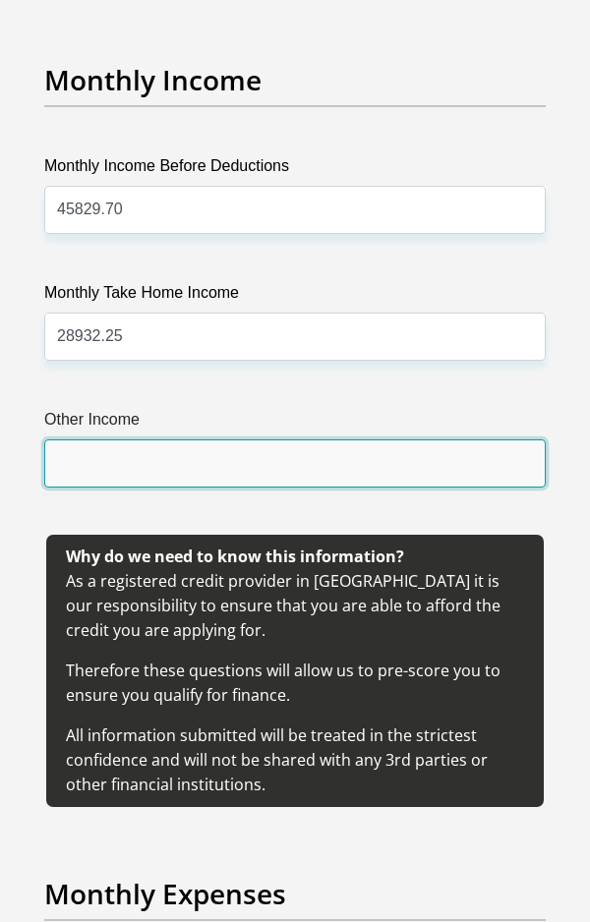
scroll to position [3845, 0]
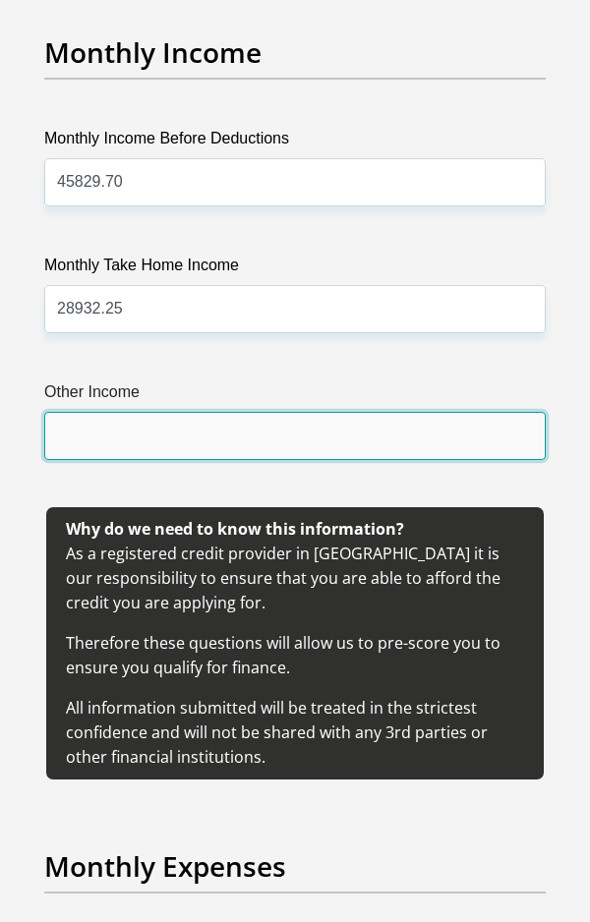
click at [247, 424] on input "Other Income" at bounding box center [294, 436] width 501 height 48
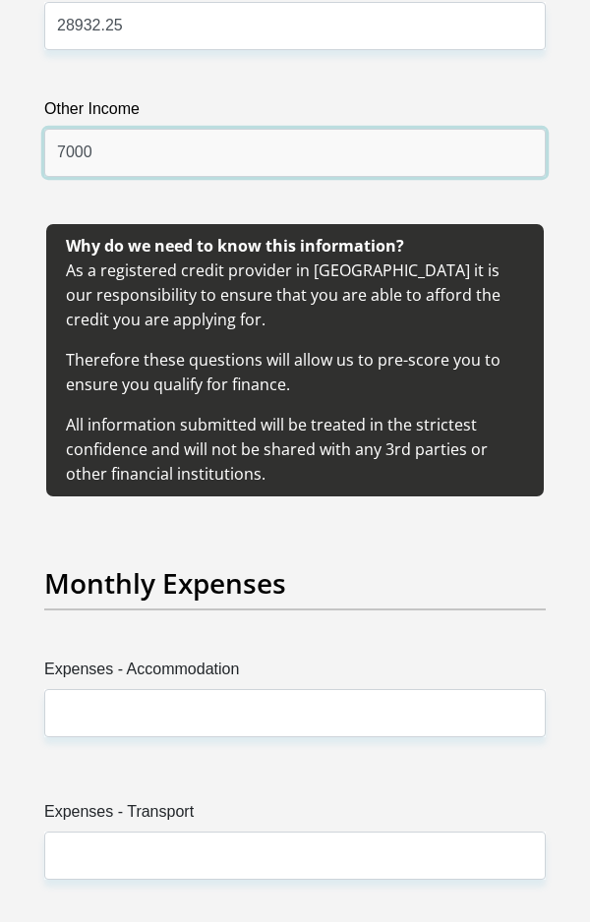
scroll to position [4267, 0]
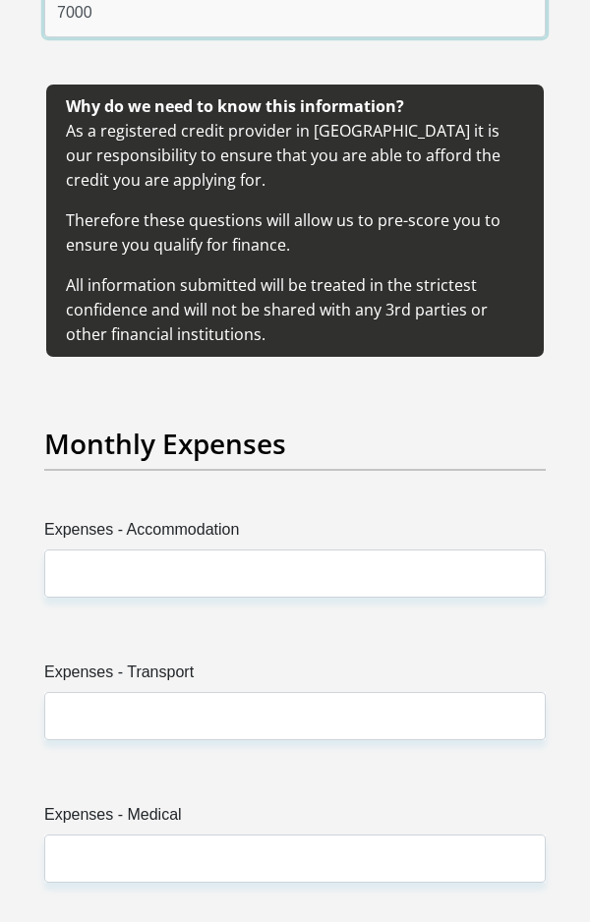
type input "7000"
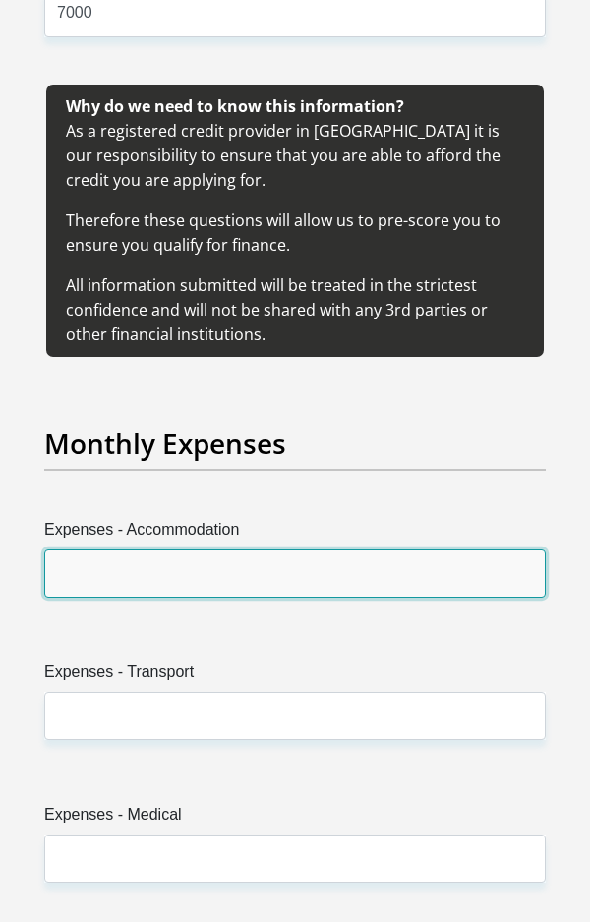
click at [281, 550] on input "Expenses - Accommodation" at bounding box center [294, 574] width 501 height 48
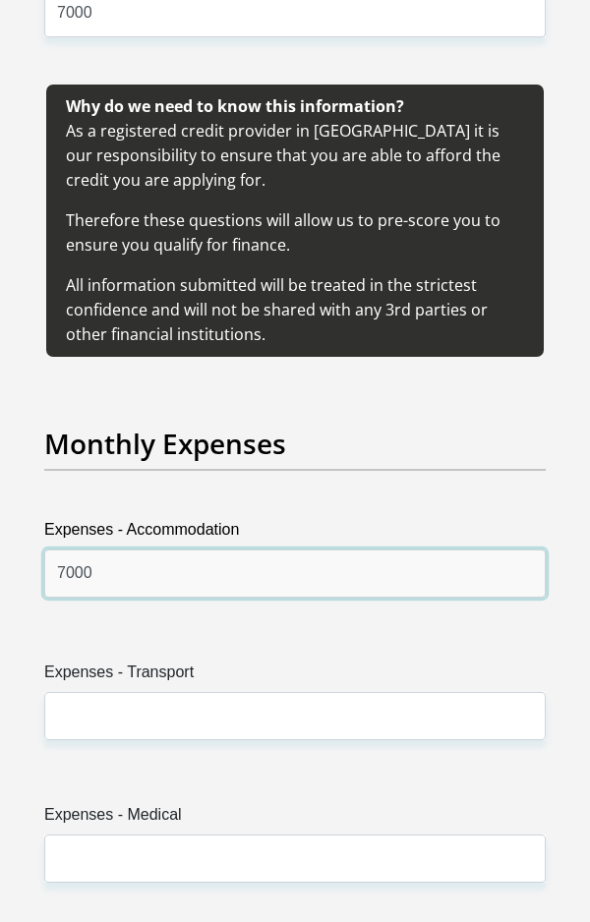
type input "7000"
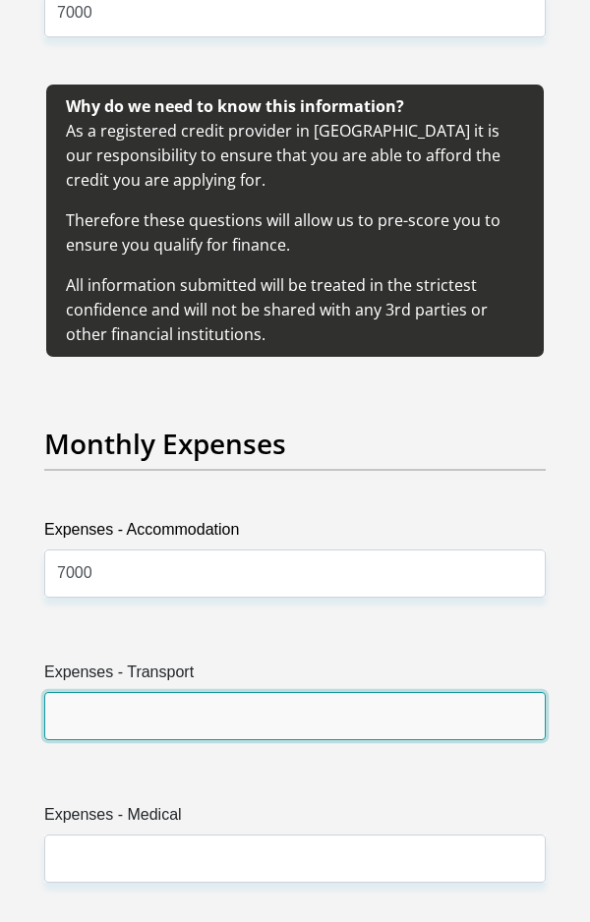
click at [272, 692] on input "Expenses - Transport" at bounding box center [294, 716] width 501 height 48
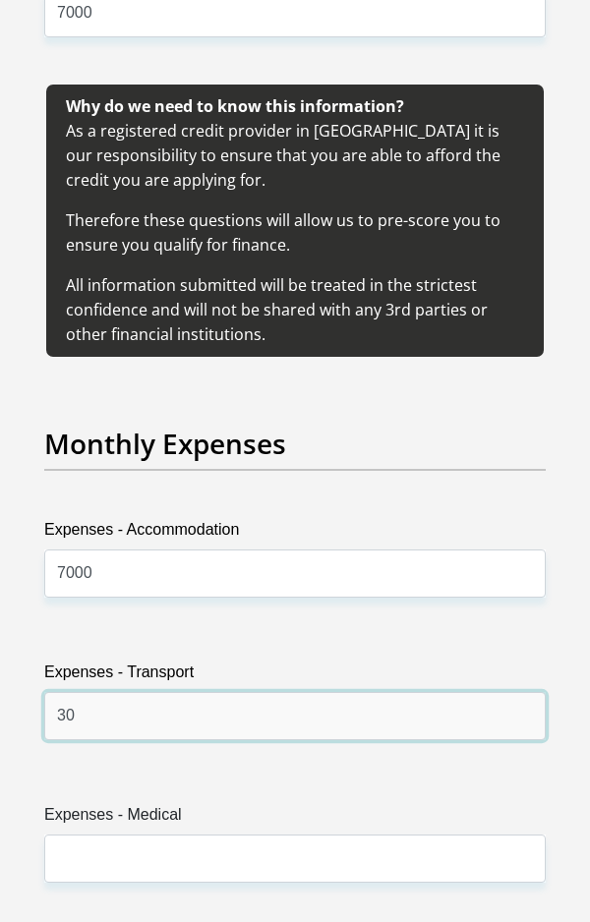
type input "3"
type input "2000"
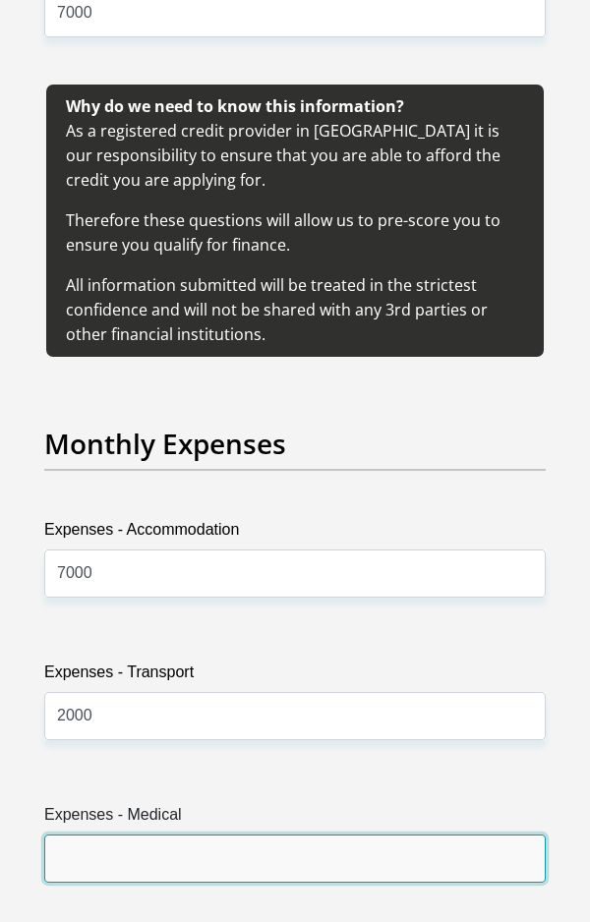
click at [266, 835] on input "Expenses - Medical" at bounding box center [294, 859] width 501 height 48
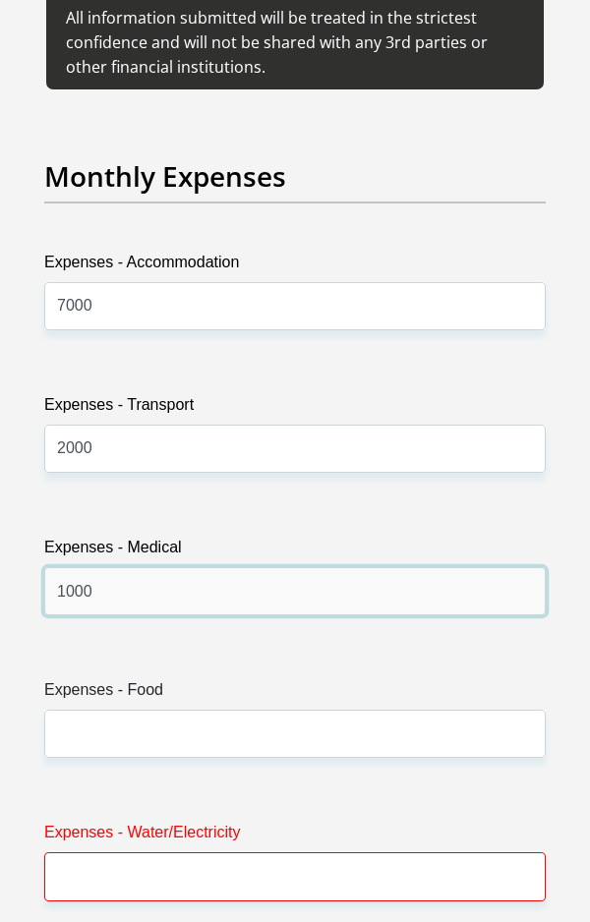
scroll to position [4559, 0]
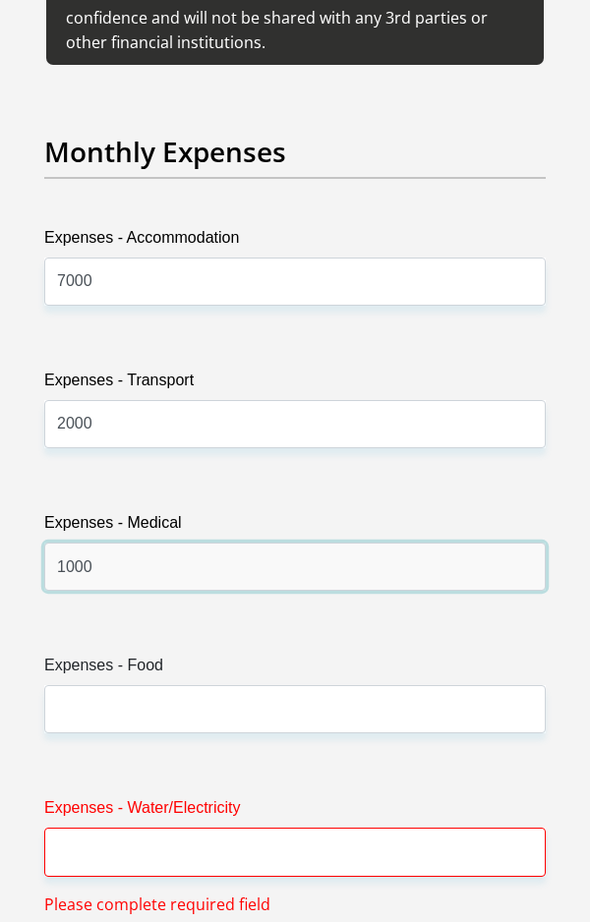
type input "1000"
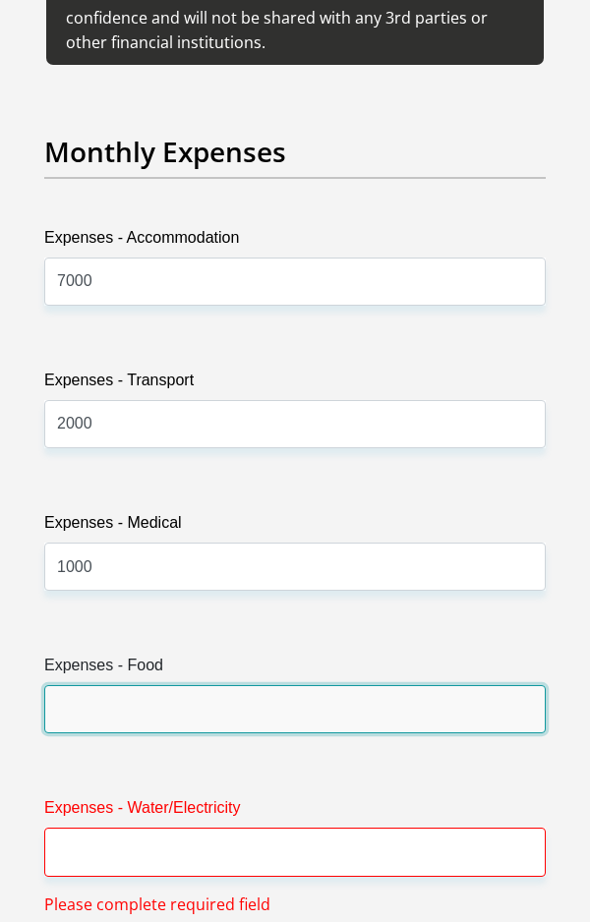
click at [321, 685] on input "Expenses - Food" at bounding box center [294, 709] width 501 height 48
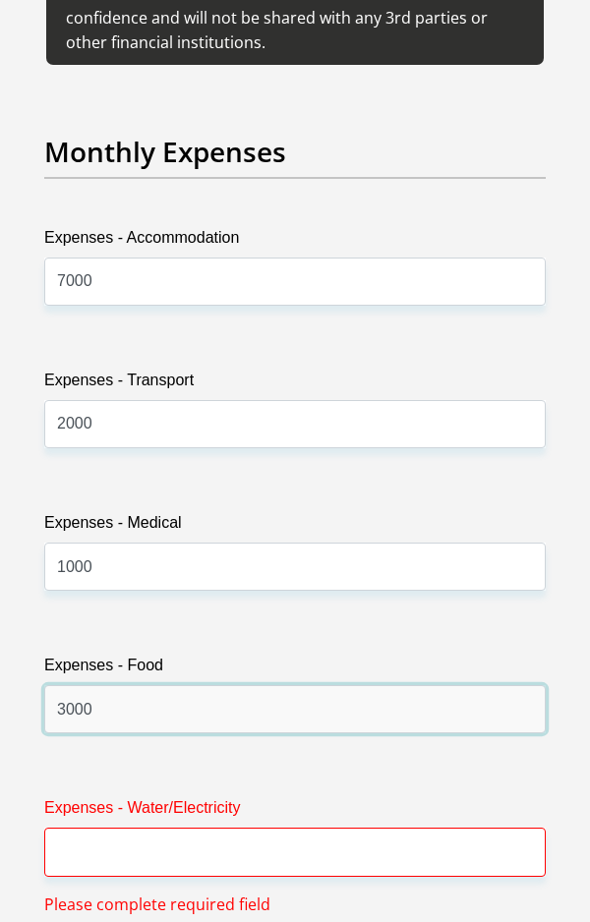
type input "3000"
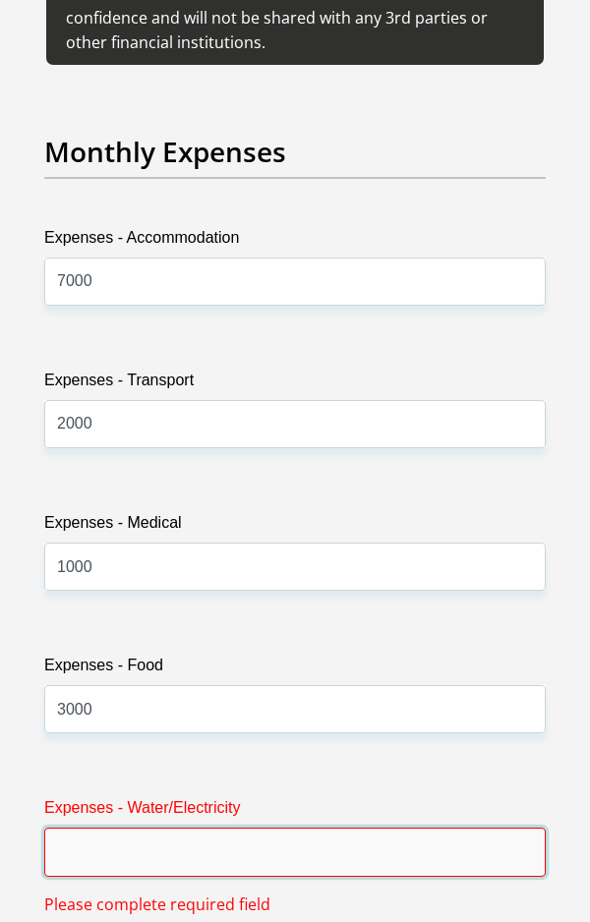
click at [342, 828] on input "Expenses - Water/Electricity" at bounding box center [294, 852] width 501 height 48
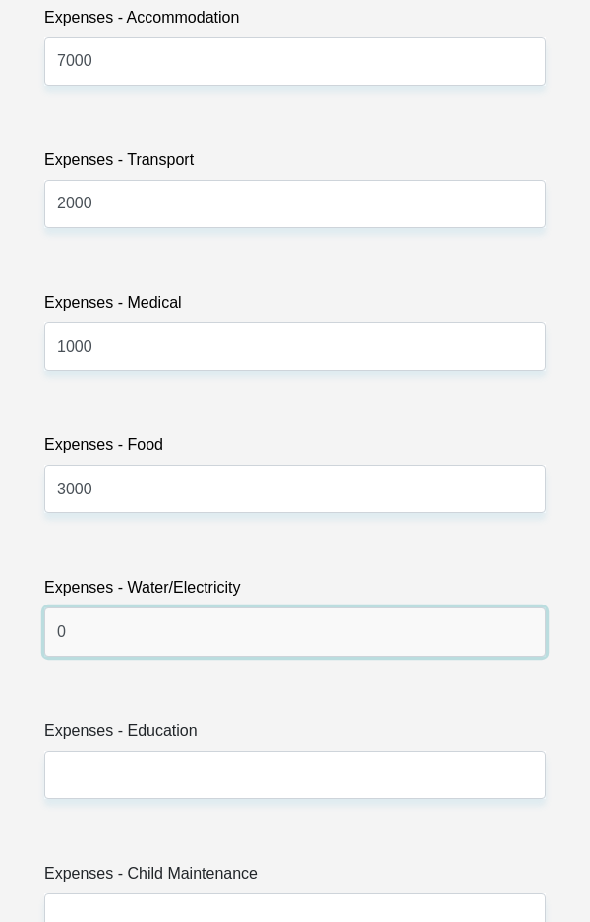
scroll to position [4783, 0]
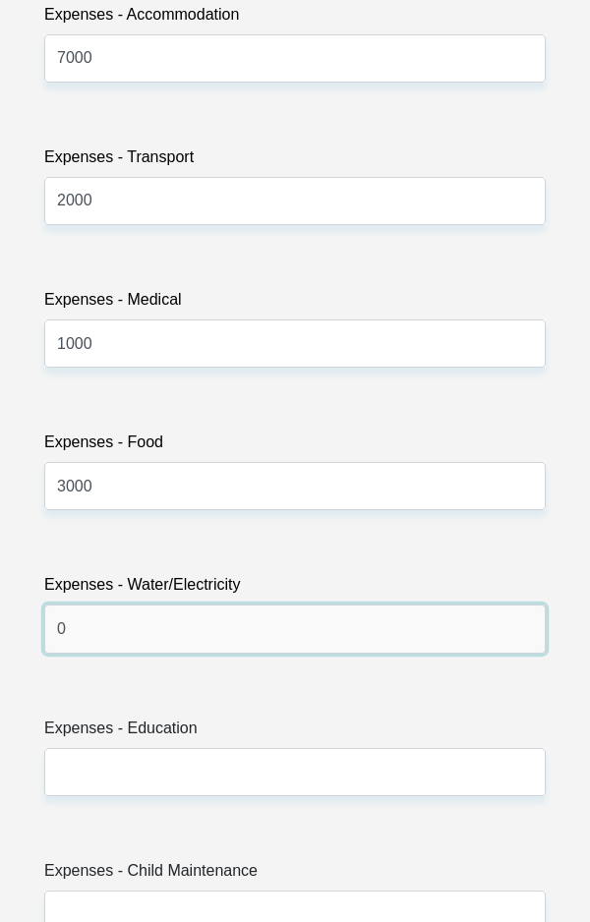
type input "0"
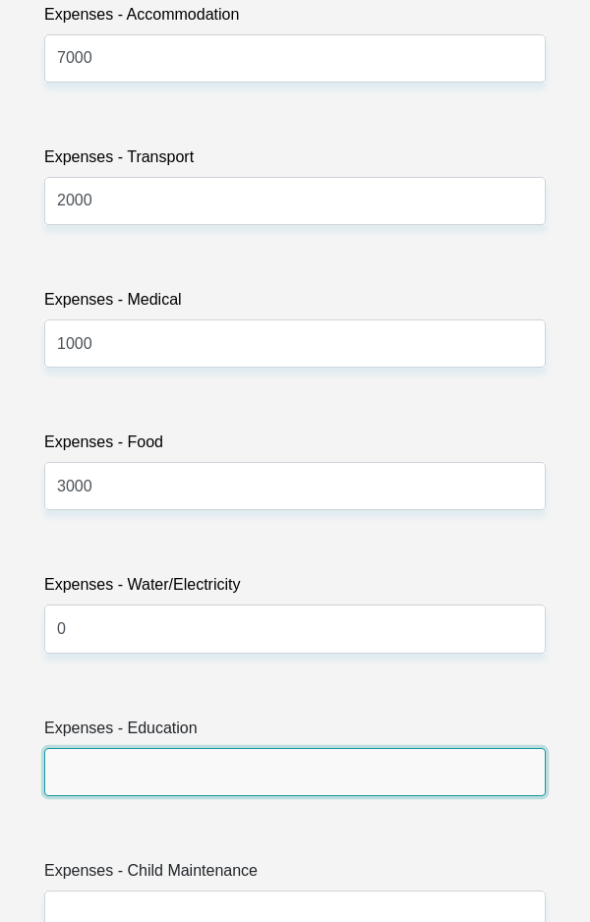
click at [159, 748] on input "Expenses - Education" at bounding box center [294, 772] width 501 height 48
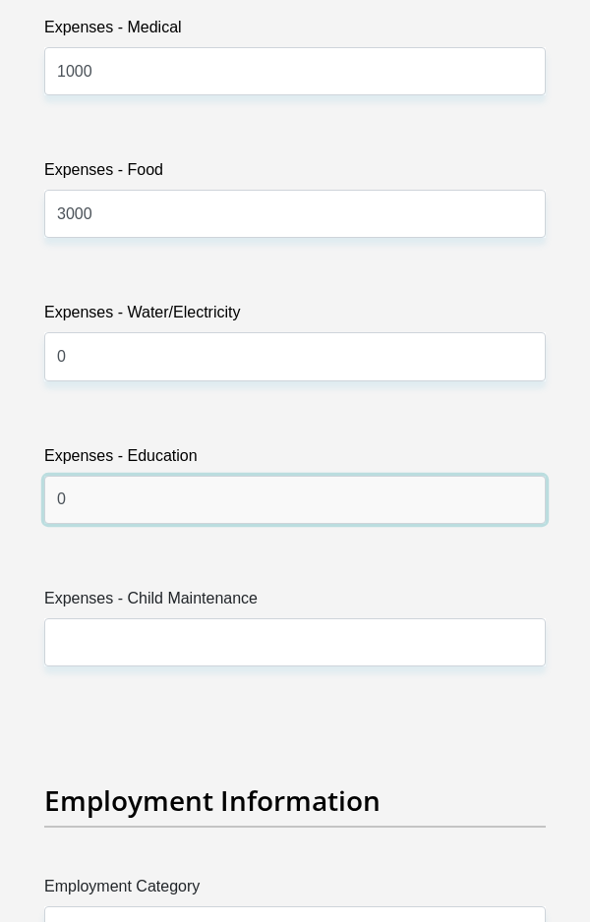
scroll to position [5072, 0]
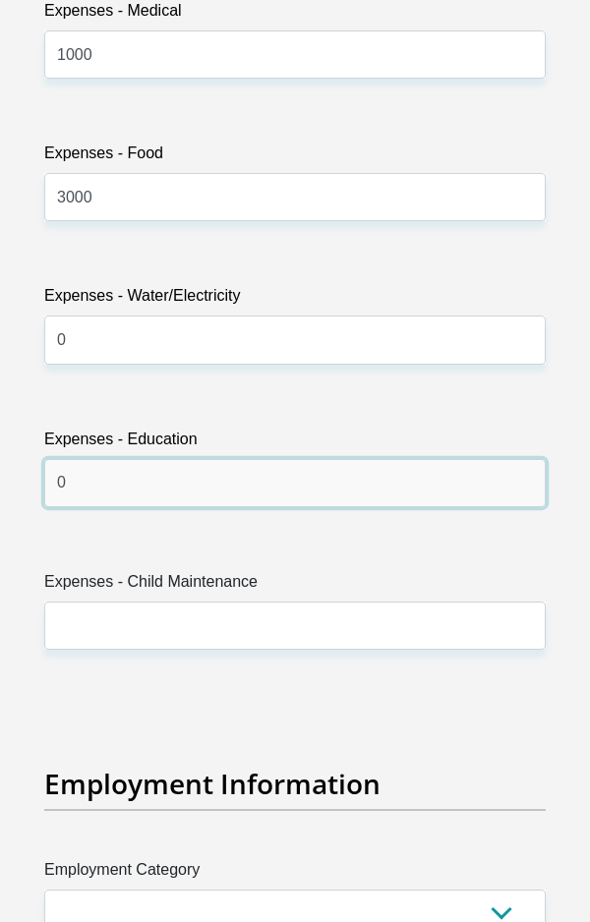
type input "0"
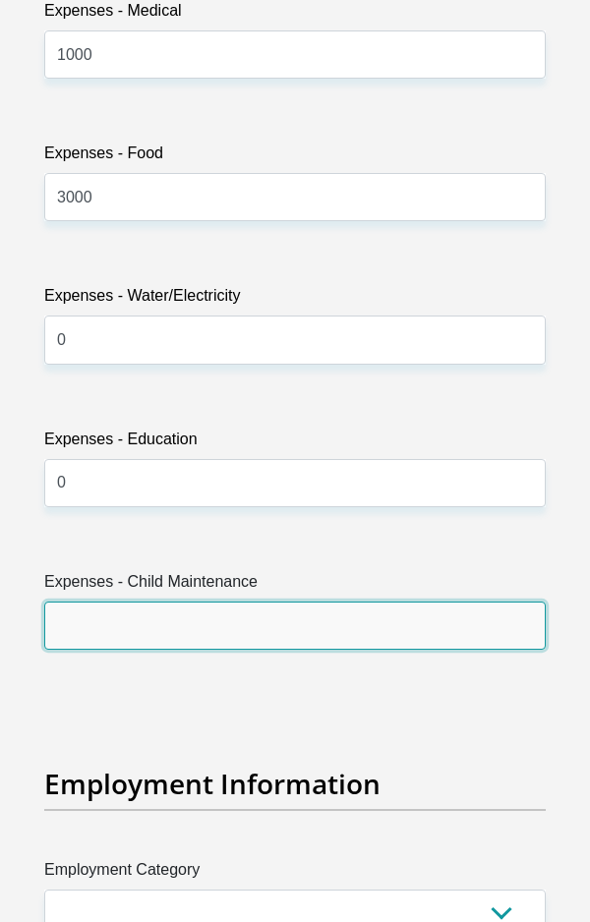
click at [171, 602] on input "Expenses - Child Maintenance" at bounding box center [294, 626] width 501 height 48
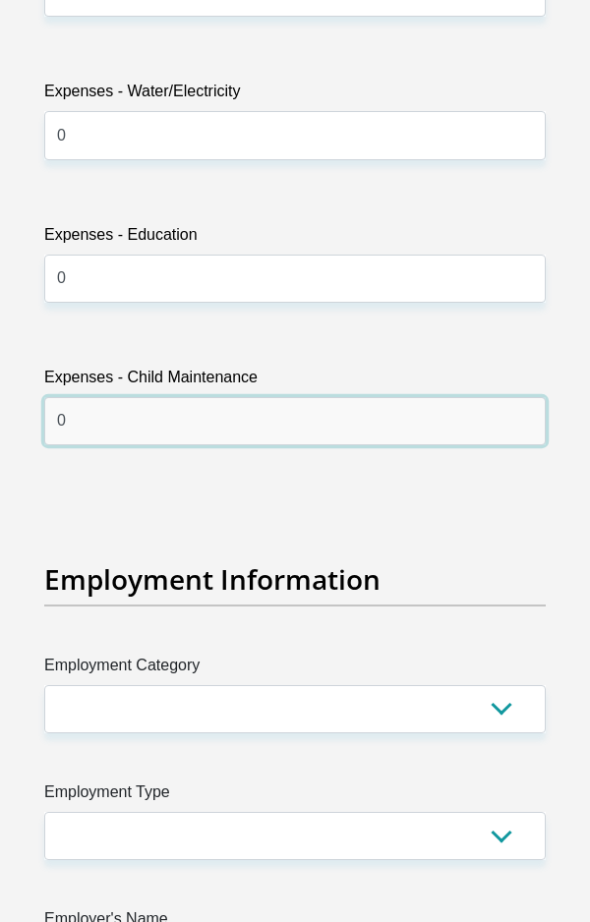
scroll to position [5300, 0]
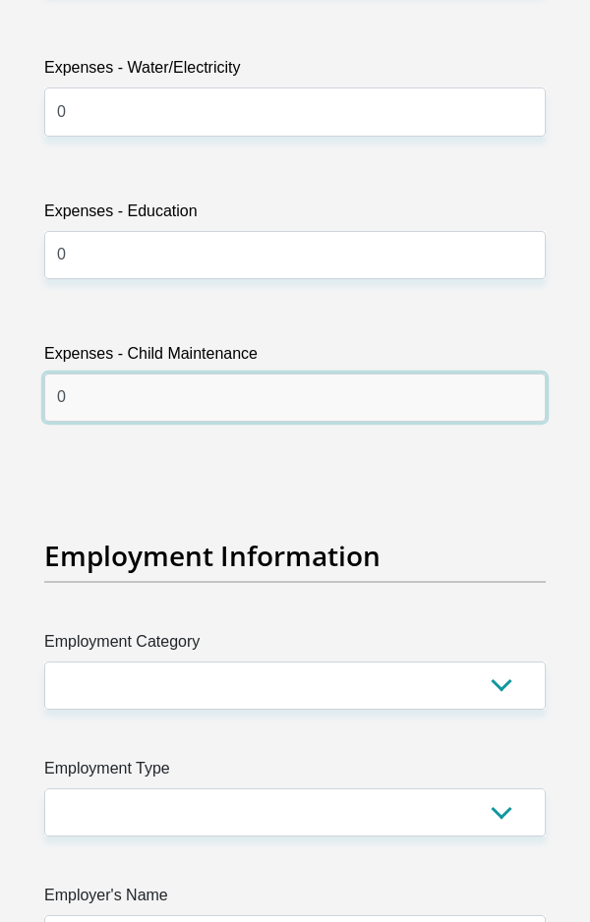
type input "0"
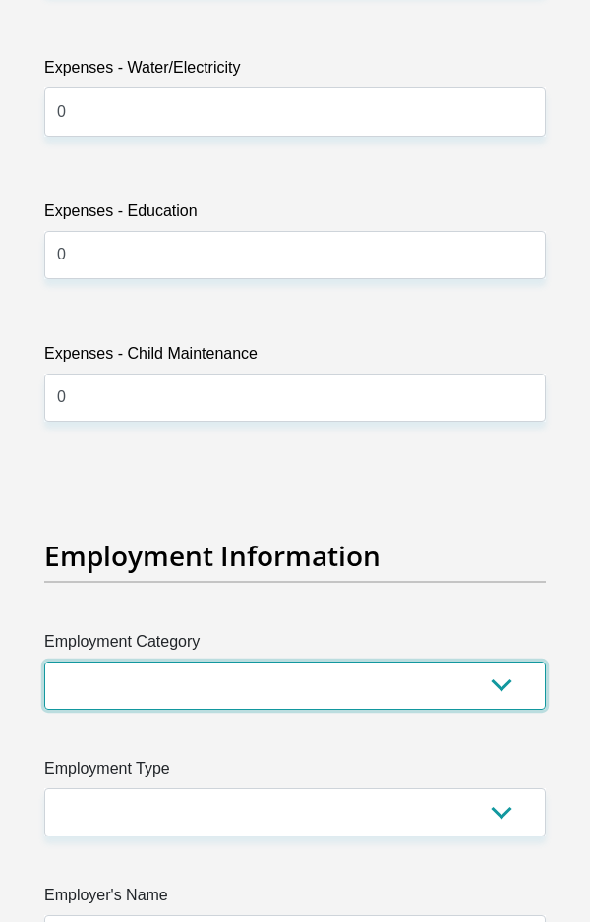
click at [162, 662] on select "AGRICULTURE ALCOHOL & TOBACCO CONSTRUCTION MATERIALS METALLURGY EQUIPMENT FOR R…" at bounding box center [294, 686] width 501 height 48
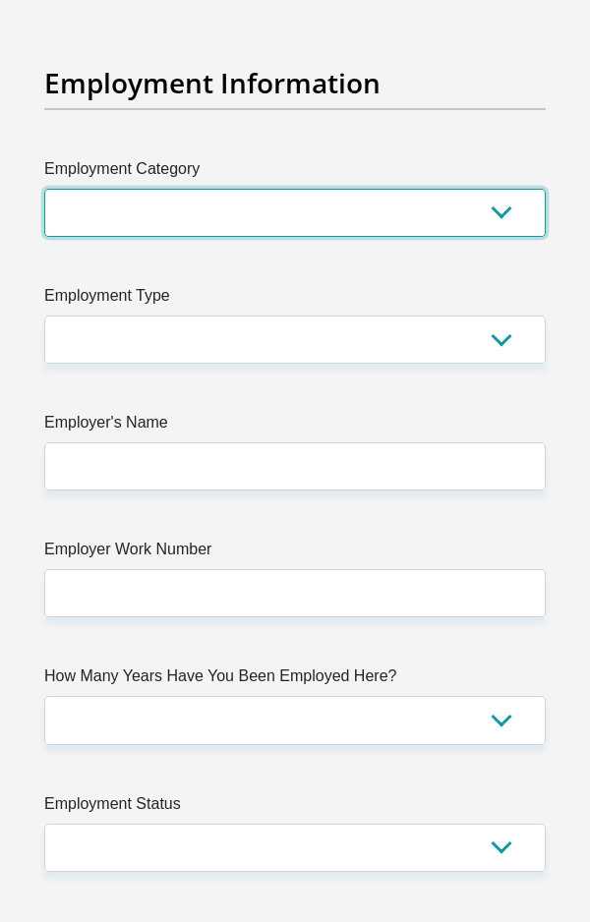
scroll to position [5766, 0]
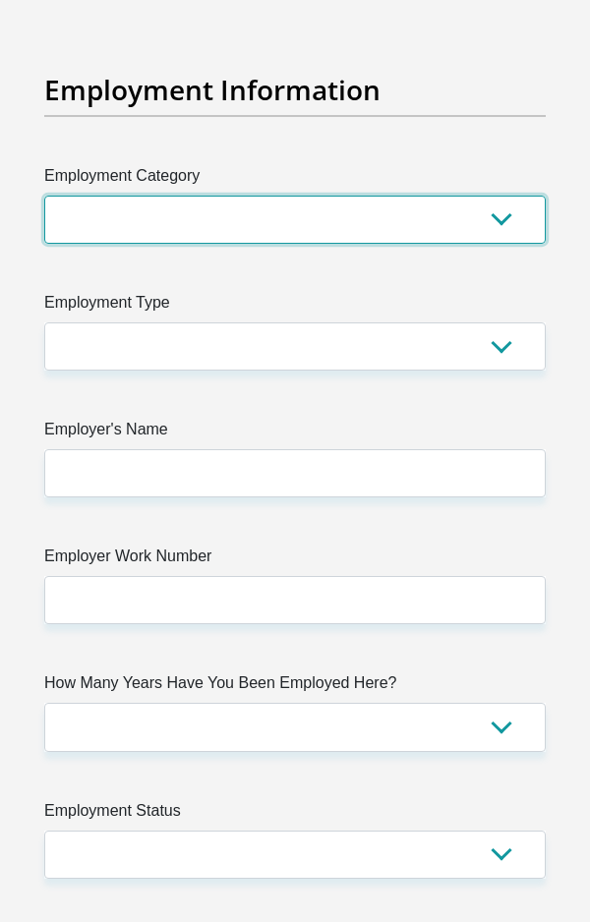
click at [453, 203] on select "AGRICULTURE ALCOHOL & TOBACCO CONSTRUCTION MATERIALS METALLURGY EQUIPMENT FOR R…" at bounding box center [294, 220] width 501 height 48
click at [489, 196] on select "AGRICULTURE ALCOHOL & TOBACCO CONSTRUCTION MATERIALS METALLURGY EQUIPMENT FOR R…" at bounding box center [294, 220] width 501 height 48
click at [237, 206] on select "AGRICULTURE ALCOHOL & TOBACCO CONSTRUCTION MATERIALS METALLURGY EQUIPMENT FOR R…" at bounding box center [294, 220] width 501 height 48
select select "54"
click at [44, 196] on select "AGRICULTURE ALCOHOL & TOBACCO CONSTRUCTION MATERIALS METALLURGY EQUIPMENT FOR R…" at bounding box center [294, 220] width 501 height 48
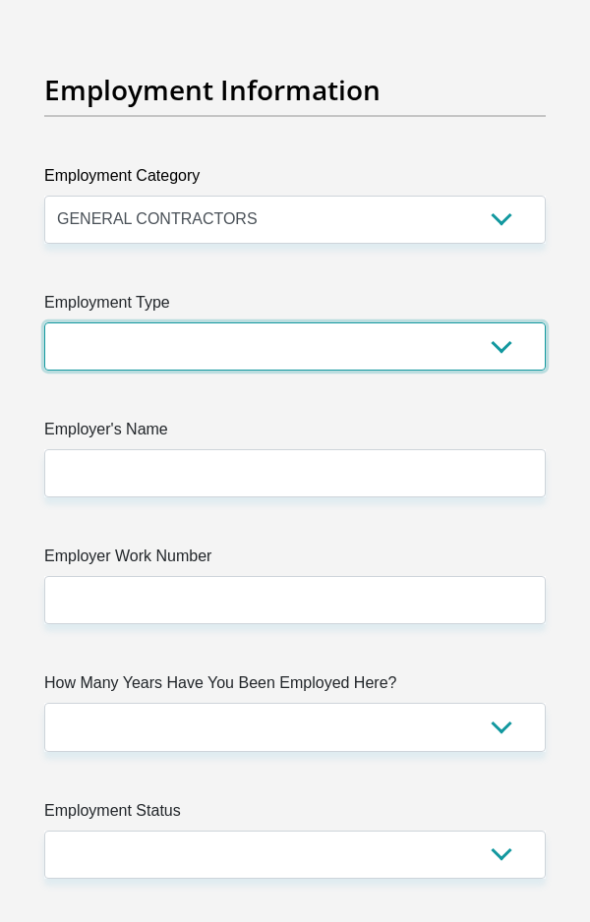
click at [402, 323] on select "College/Lecturer Craft Seller Creative Driver Executive Farmer Forces - Non Com…" at bounding box center [294, 347] width 501 height 48
select select "Self-Employed"
click at [44, 323] on select "College/Lecturer Craft Seller Creative Driver Executive Farmer Forces - Non Com…" at bounding box center [294, 347] width 501 height 48
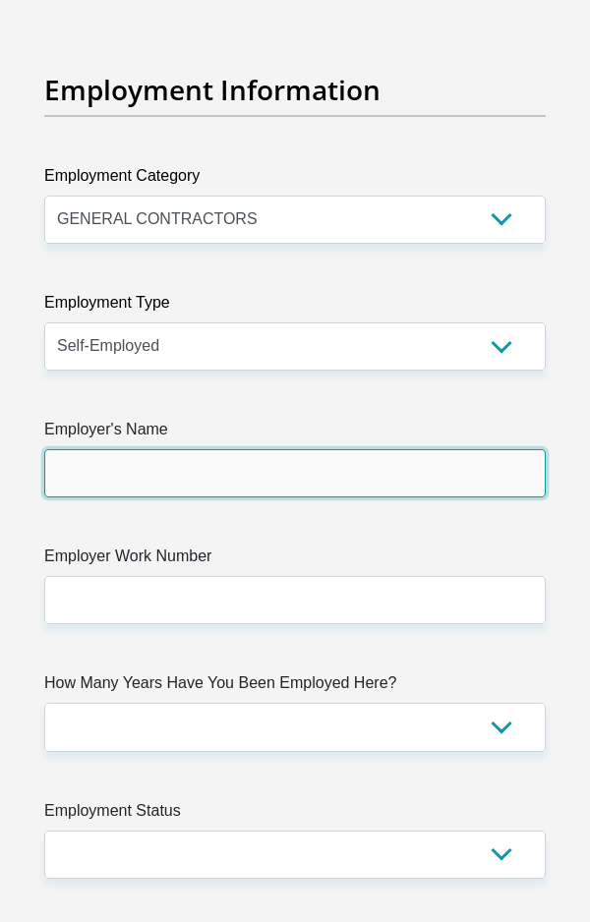
click at [244, 449] on input "Employer's Name" at bounding box center [294, 473] width 501 height 48
click at [225, 449] on input "Employer's Name" at bounding box center [294, 473] width 501 height 48
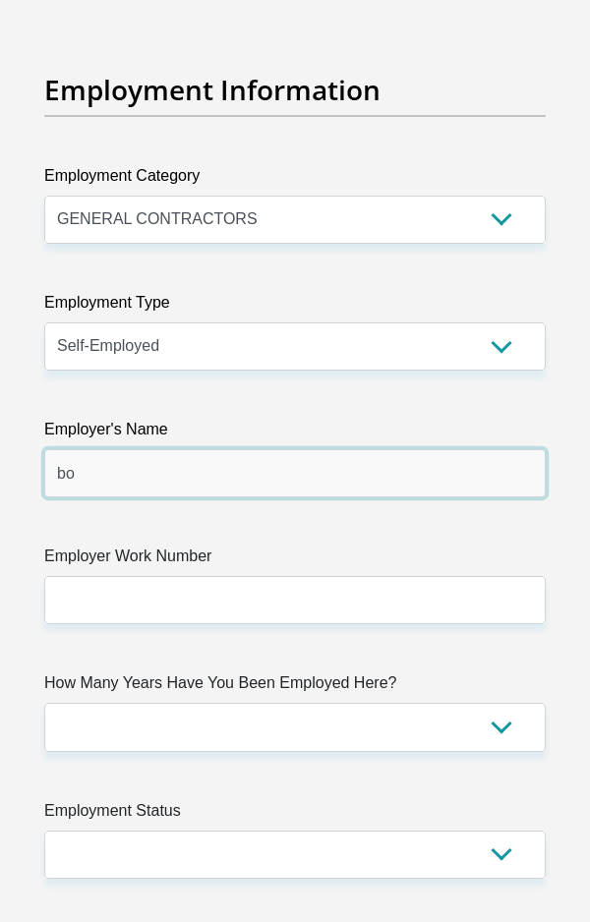
type input "b"
click at [98, 449] on input "BOSSMODELS" at bounding box center [294, 473] width 501 height 48
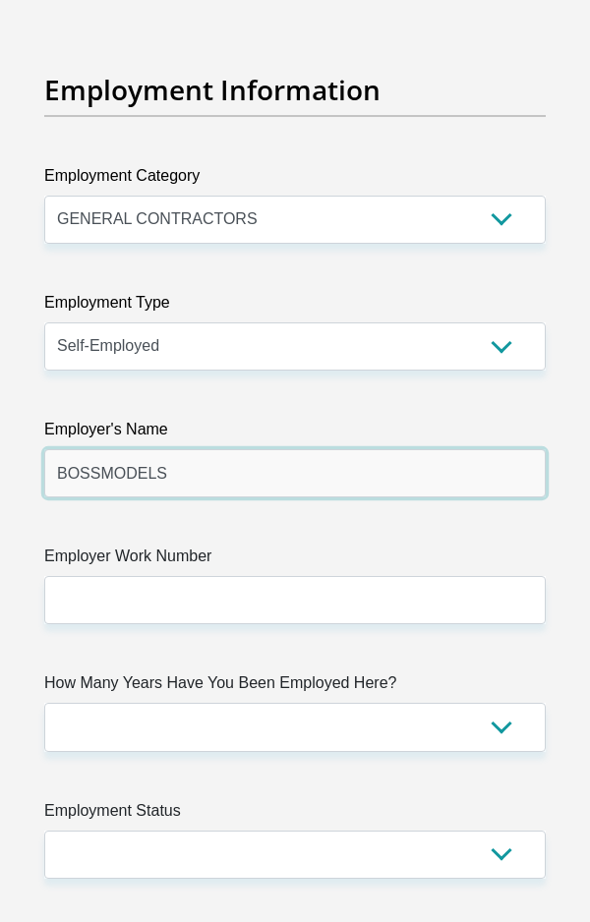
click at [98, 449] on input "BOSSMODELS" at bounding box center [294, 473] width 501 height 48
click at [229, 449] on input "BOSSMODELS" at bounding box center [294, 473] width 501 height 48
click at [96, 449] on input "BOSSMODELS" at bounding box center [294, 473] width 501 height 48
type input "BOSS"
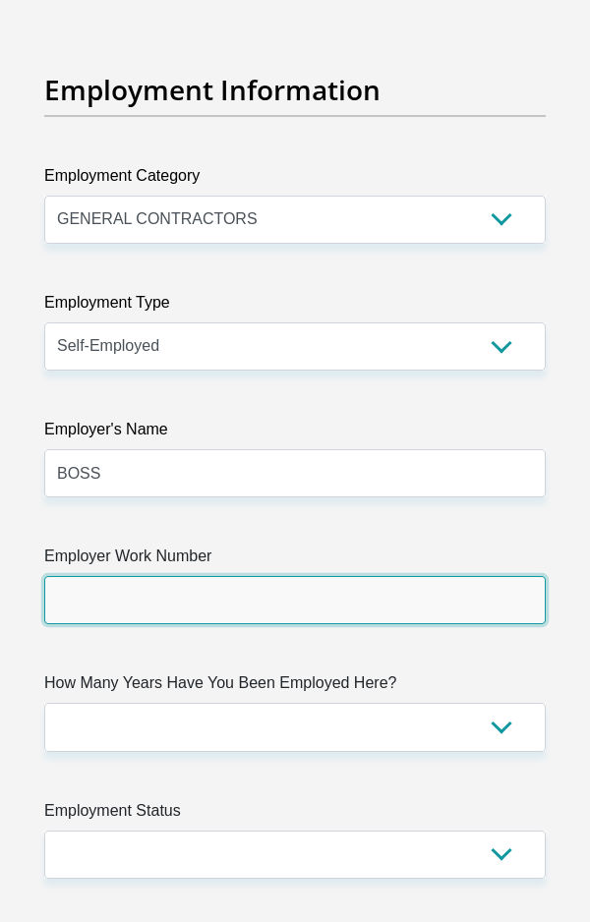
click at [185, 582] on input "Employer Work Number" at bounding box center [294, 600] width 501 height 48
paste input "021 424 0224"
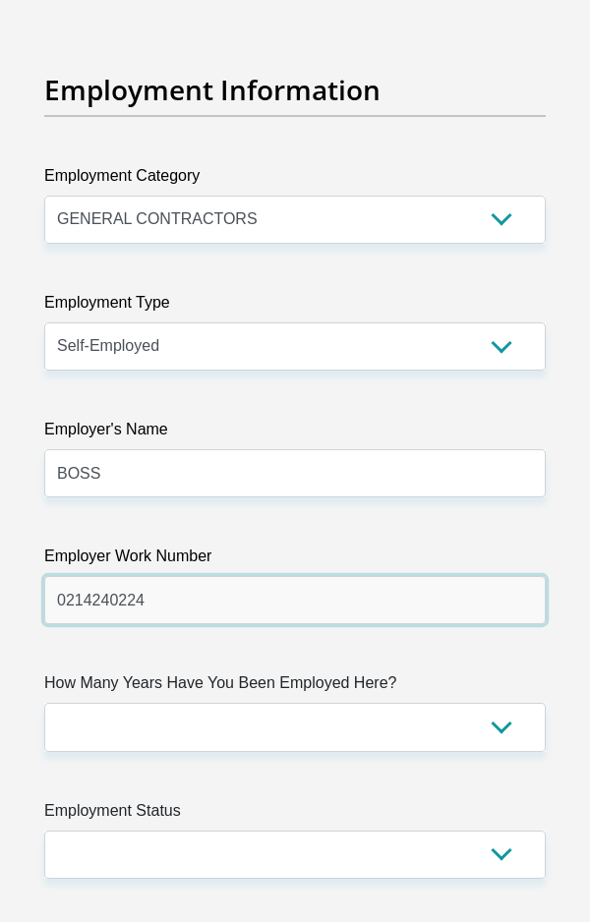
type input "0214240224"
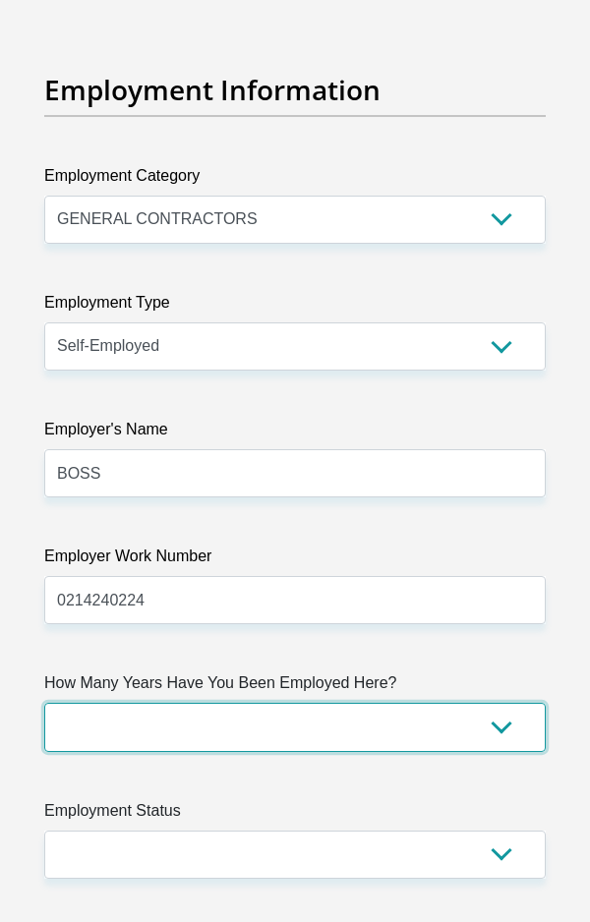
click at [318, 703] on select "less than 1 year 1-3 years 3-5 years 5+ years" at bounding box center [294, 727] width 501 height 48
select select "60"
click at [44, 703] on select "less than 1 year 1-3 years 3-5 years 5+ years" at bounding box center [294, 727] width 501 height 48
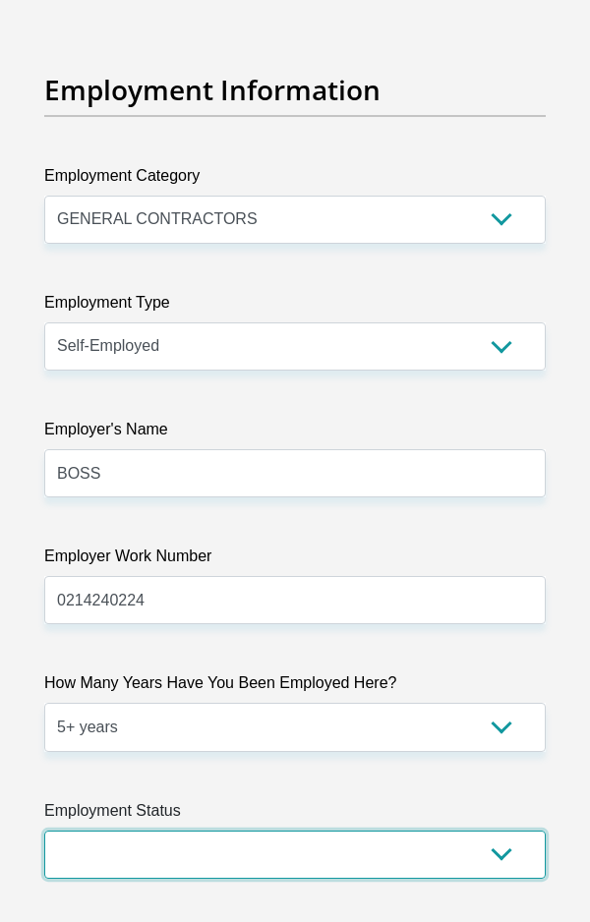
click at [327, 831] on select "Permanent/Full-time Part-time/Casual Contract Worker Self-Employed Housewife Re…" at bounding box center [294, 855] width 501 height 48
click at [169, 835] on select "Permanent/Full-time Part-time/Casual Contract Worker Self-Employed Housewife Re…" at bounding box center [294, 855] width 501 height 48
select select "1"
click at [44, 831] on select "Permanent/Full-time Part-time/Casual Contract Worker Self-Employed Housewife Re…" at bounding box center [294, 855] width 501 height 48
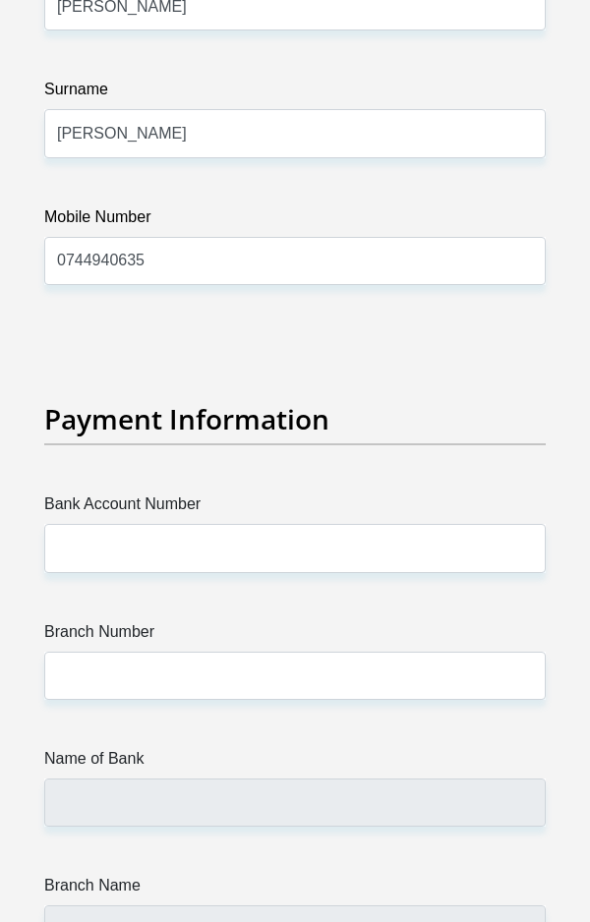
scroll to position [6910, 0]
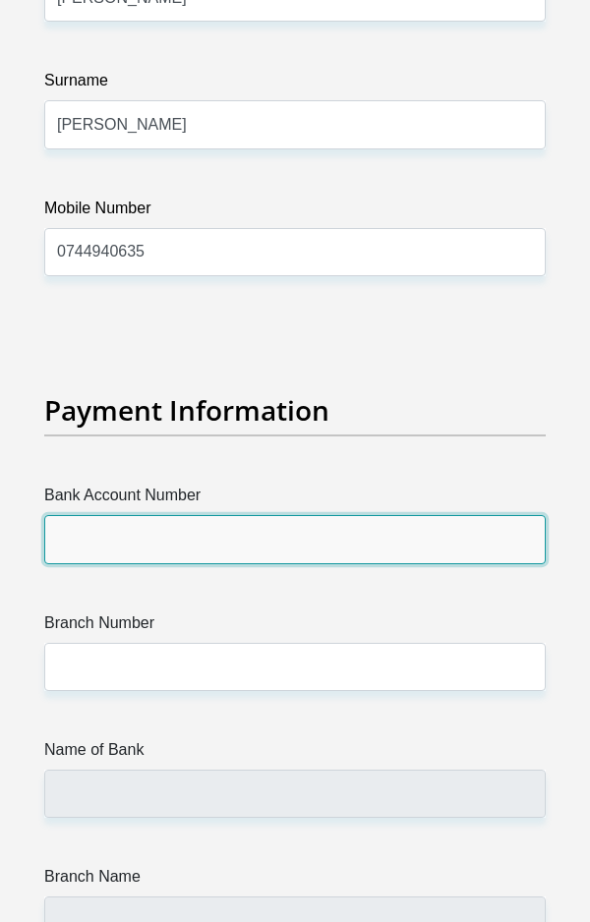
click at [181, 515] on input "Bank Account Number" at bounding box center [294, 539] width 501 height 48
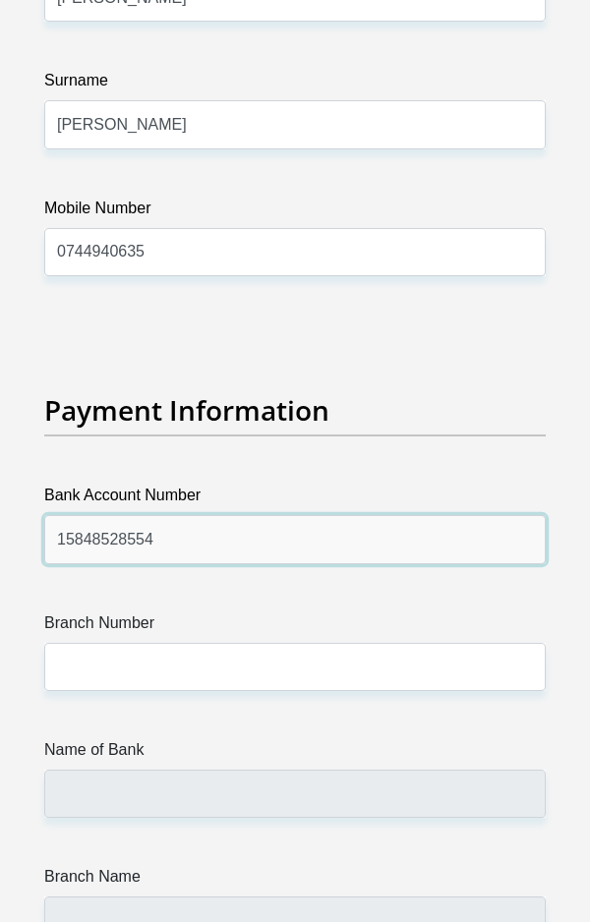
type input "15848528554"
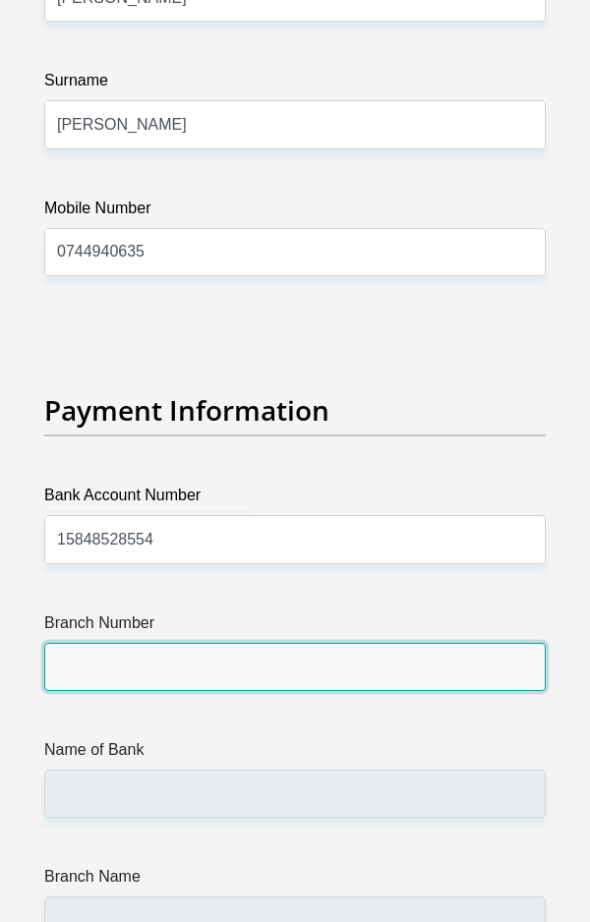
click at [83, 649] on input "Branch Number" at bounding box center [294, 667] width 501 height 48
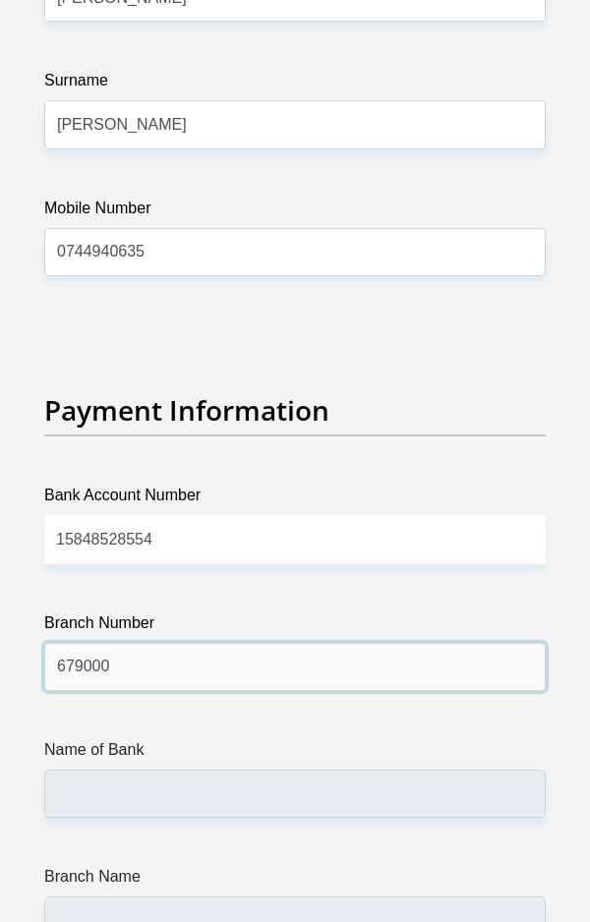
type input "679000"
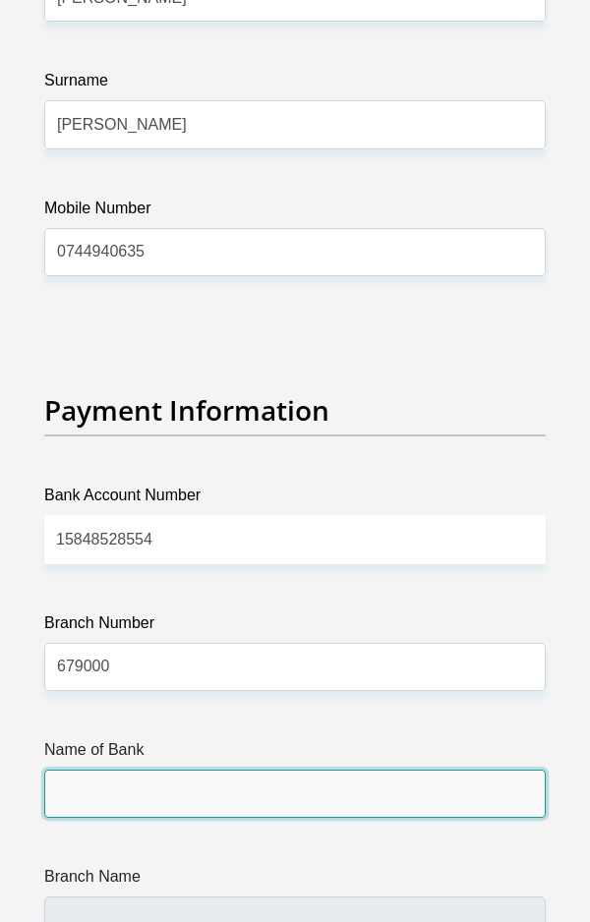
type input "DISCOVERY BANK LTD"
type input "DISCOVERY UNIVERSAL BRANCH"
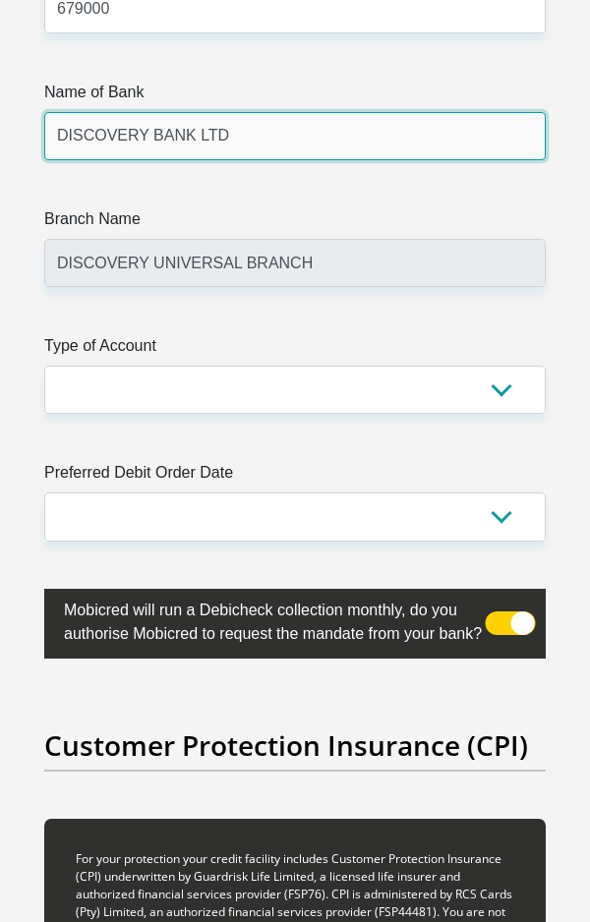
scroll to position [7563, 0]
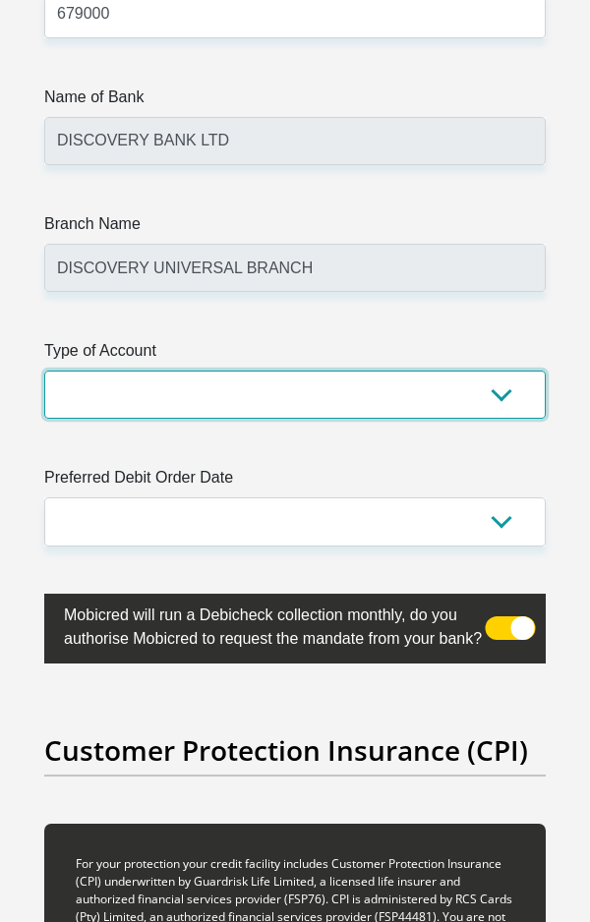
click at [356, 371] on select "Cheque Savings" at bounding box center [294, 395] width 501 height 48
select select "CUR"
click at [44, 371] on select "Cheque Savings" at bounding box center [294, 395] width 501 height 48
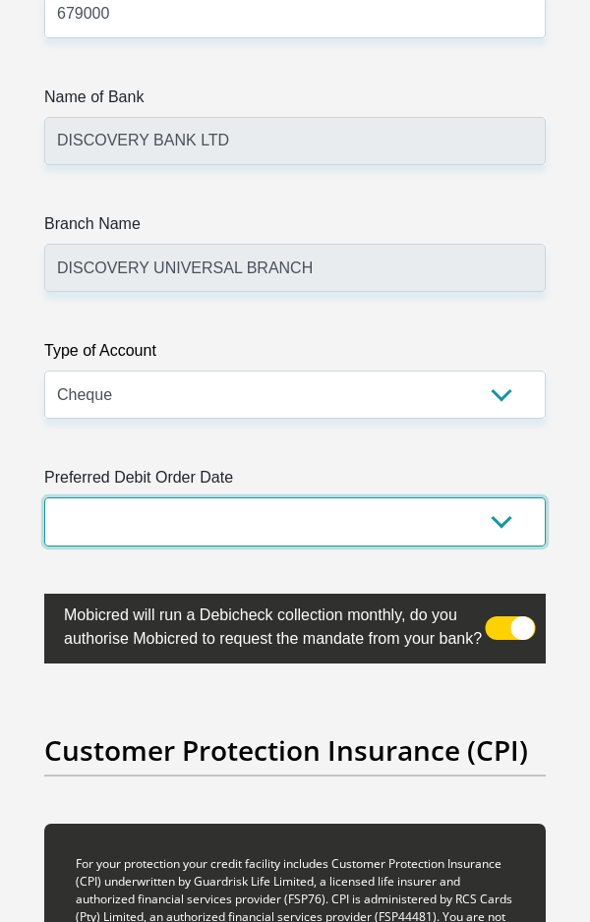
click at [343, 498] on select "1st 2nd 3rd 4th 5th 7th 18th 19th 20th 21st 22nd 23rd 24th 25th 26th 27th 28th …" at bounding box center [294, 522] width 501 height 48
select select "30"
click at [44, 498] on select "1st 2nd 3rd 4th 5th 7th 18th 19th 20th 21st 22nd 23rd 24th 25th 26th 27th 28th …" at bounding box center [294, 522] width 501 height 48
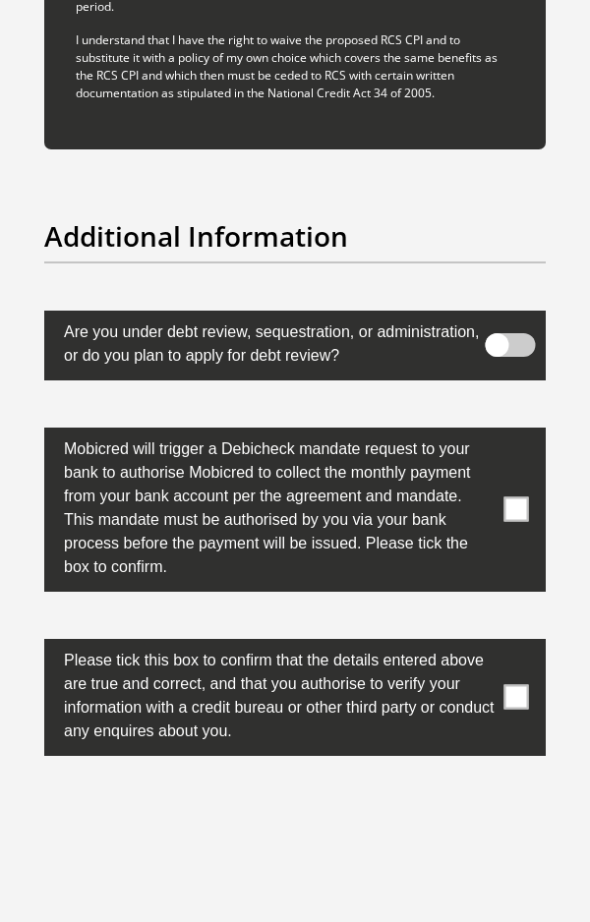
scroll to position [9267, 0]
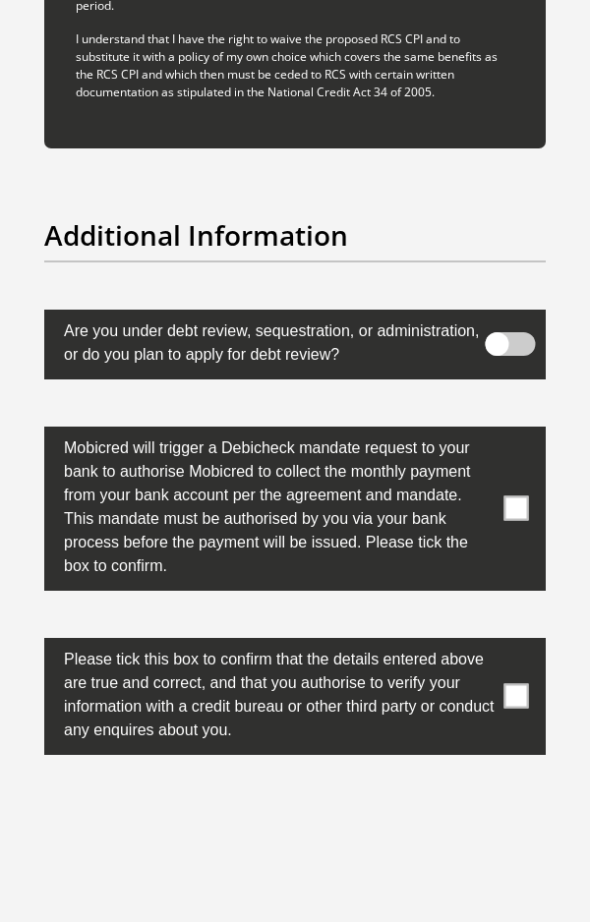
click at [502, 491] on label at bounding box center [294, 509] width 501 height 164
click at [501, 432] on input "checkbox" at bounding box center [501, 432] width 0 height 0
click at [516, 684] on span at bounding box center [516, 696] width 25 height 25
click at [501, 643] on input "checkbox" at bounding box center [501, 643] width 0 height 0
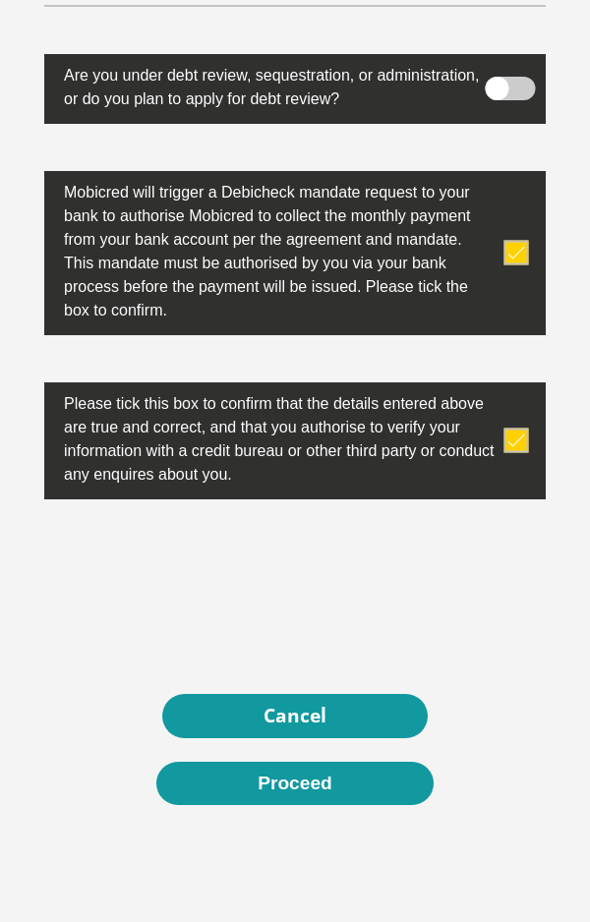
scroll to position [9618, 0]
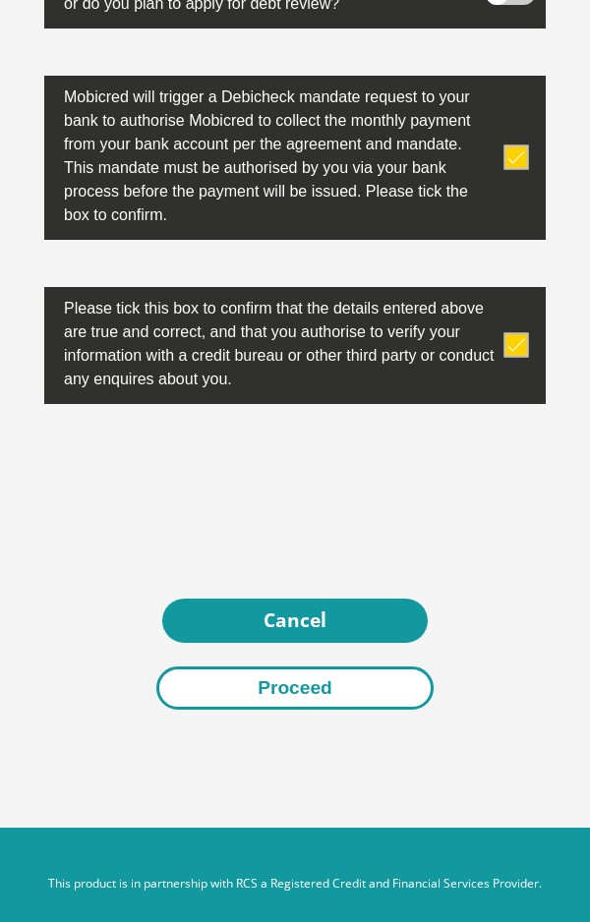
click at [271, 679] on button "Proceed" at bounding box center [294, 689] width 277 height 44
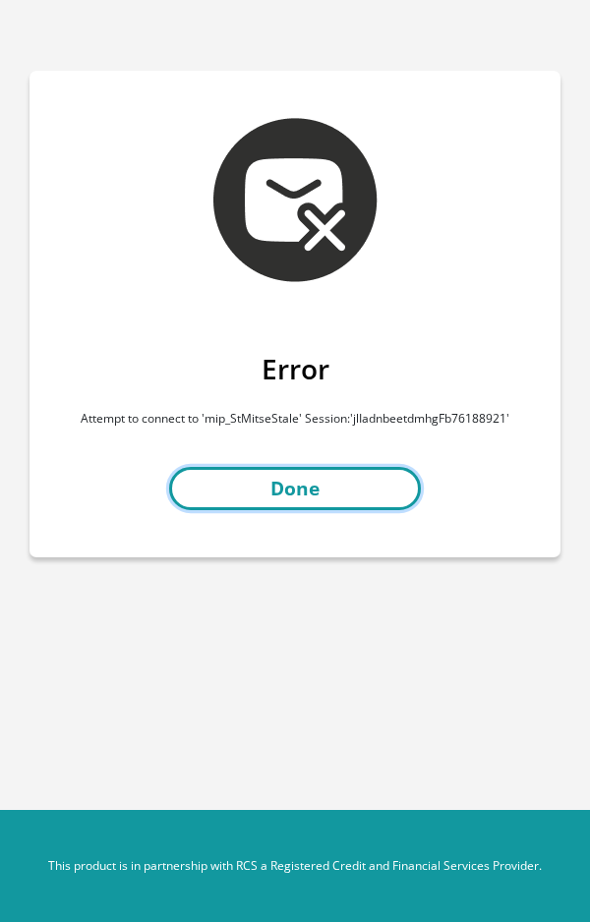
click at [321, 502] on link "Done" at bounding box center [295, 489] width 252 height 44
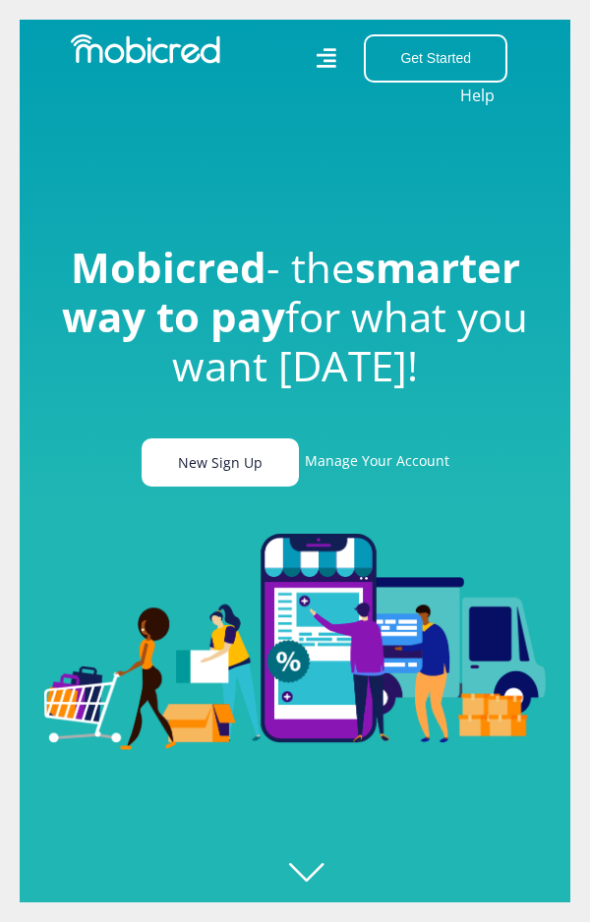
click at [252, 455] on link "New Sign Up" at bounding box center [220, 463] width 157 height 48
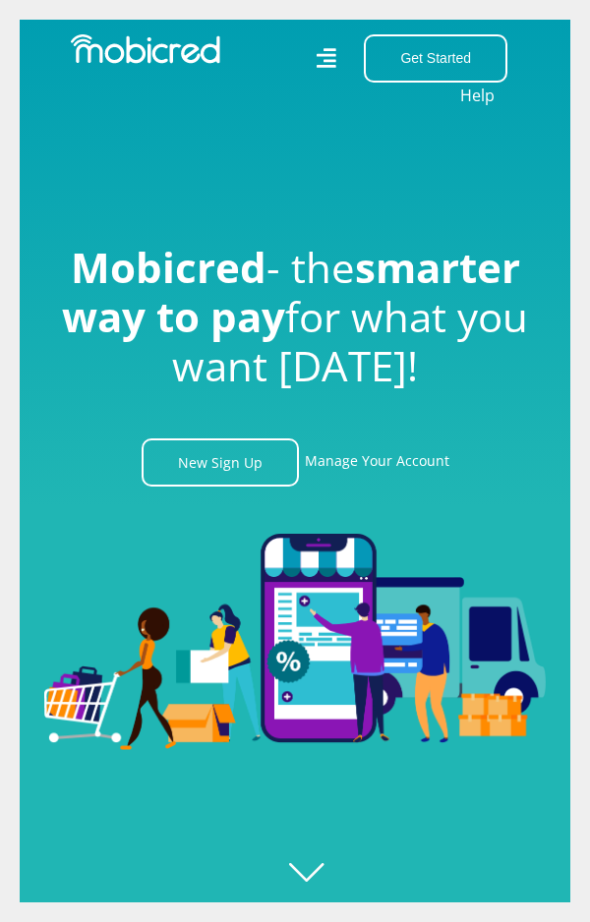
scroll to position [0, 10088]
click at [423, 465] on link "Manage Your Account" at bounding box center [377, 463] width 145 height 48
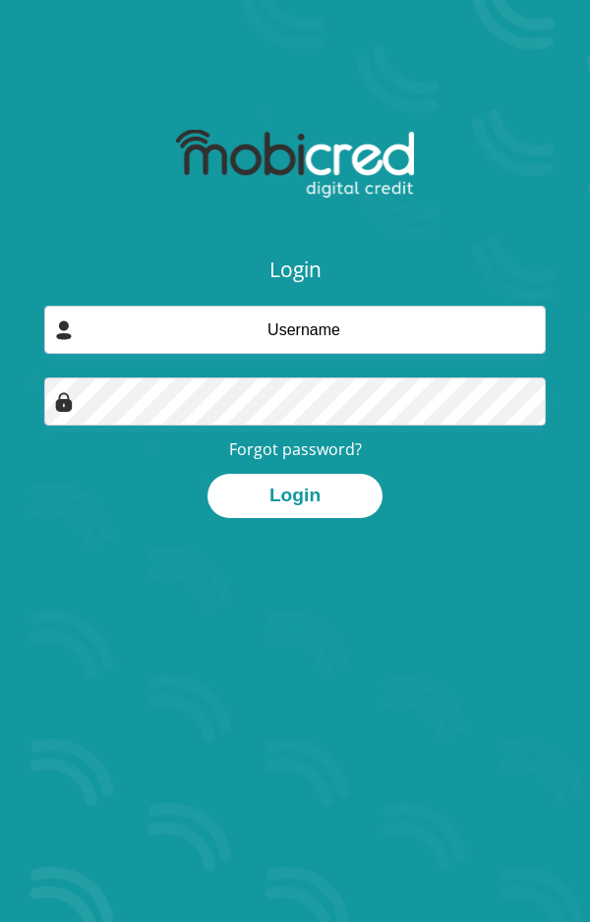
click at [325, 328] on input "email" at bounding box center [294, 330] width 501 height 48
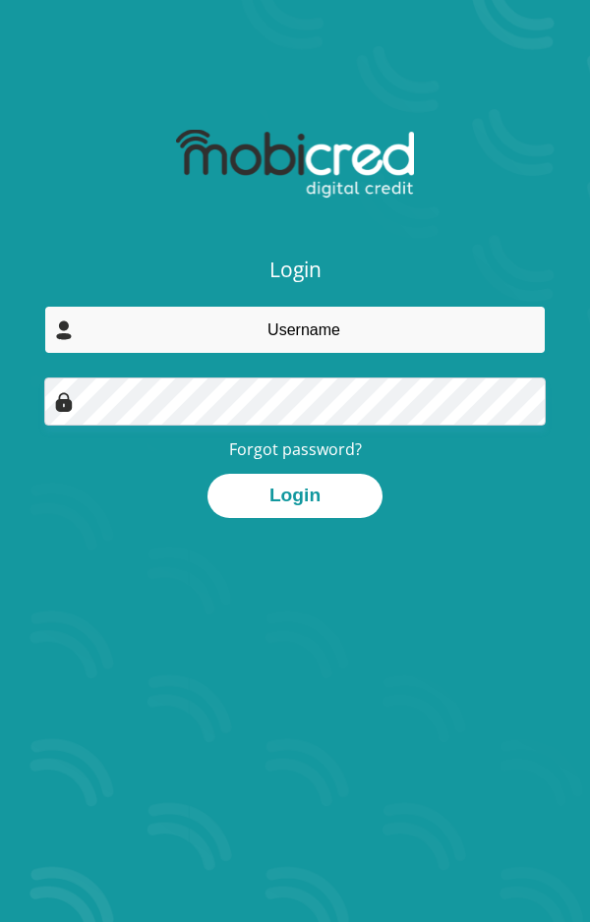
type input "[EMAIL_ADDRESS][DOMAIN_NAME]"
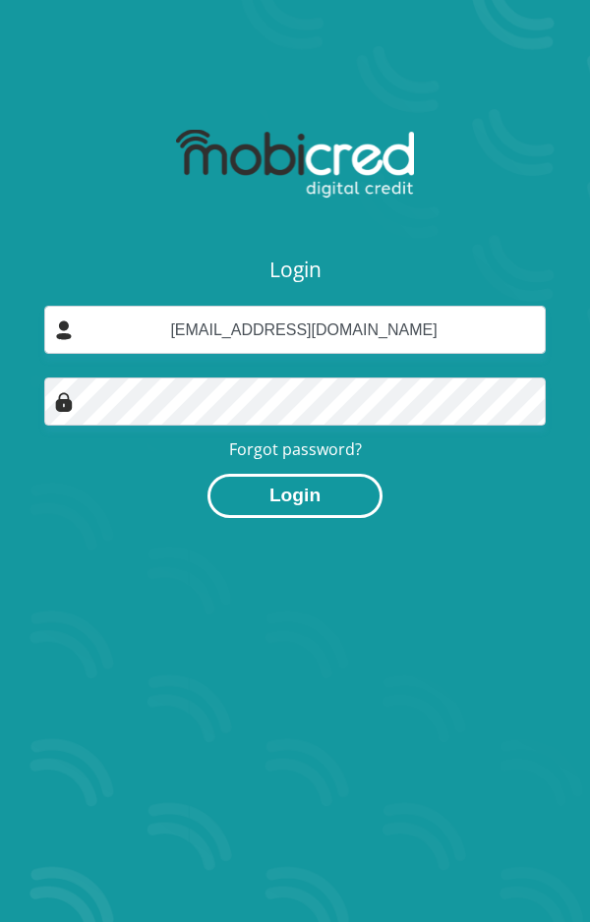
click at [275, 494] on button "Login" at bounding box center [294, 496] width 175 height 44
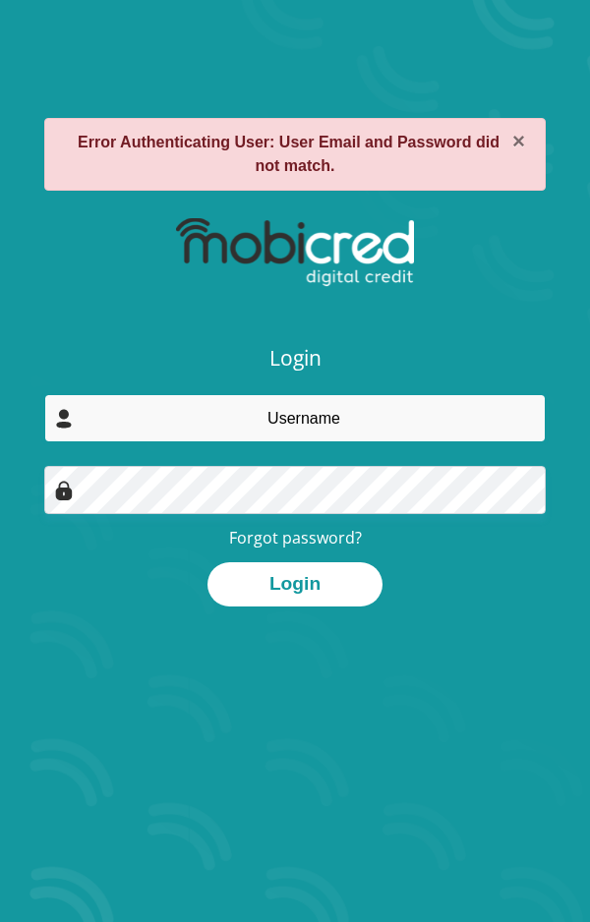
click at [293, 436] on input "email" at bounding box center [294, 418] width 501 height 48
type input "mmieshh@gmail.com"
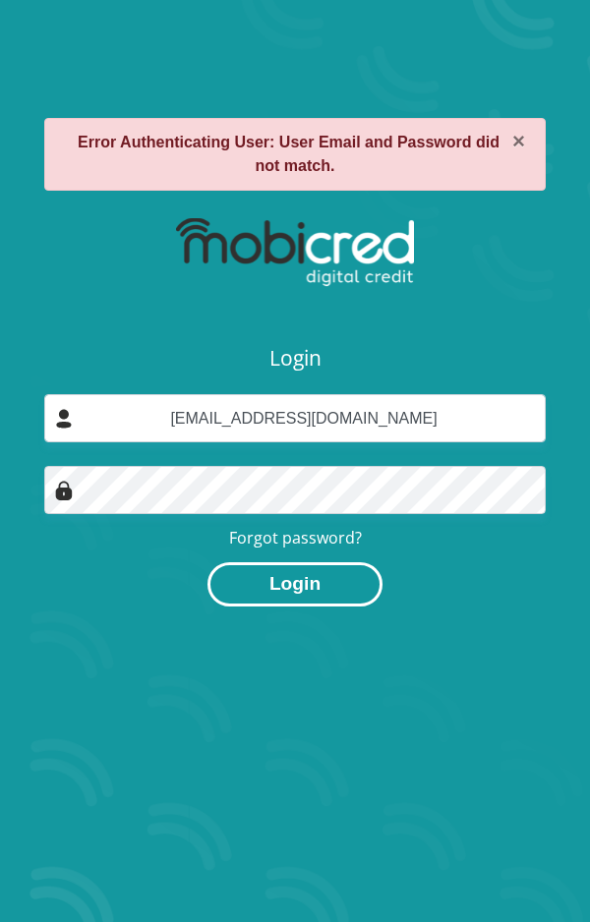
click at [253, 575] on button "Login" at bounding box center [294, 584] width 175 height 44
